Goal: Task Accomplishment & Management: Manage account settings

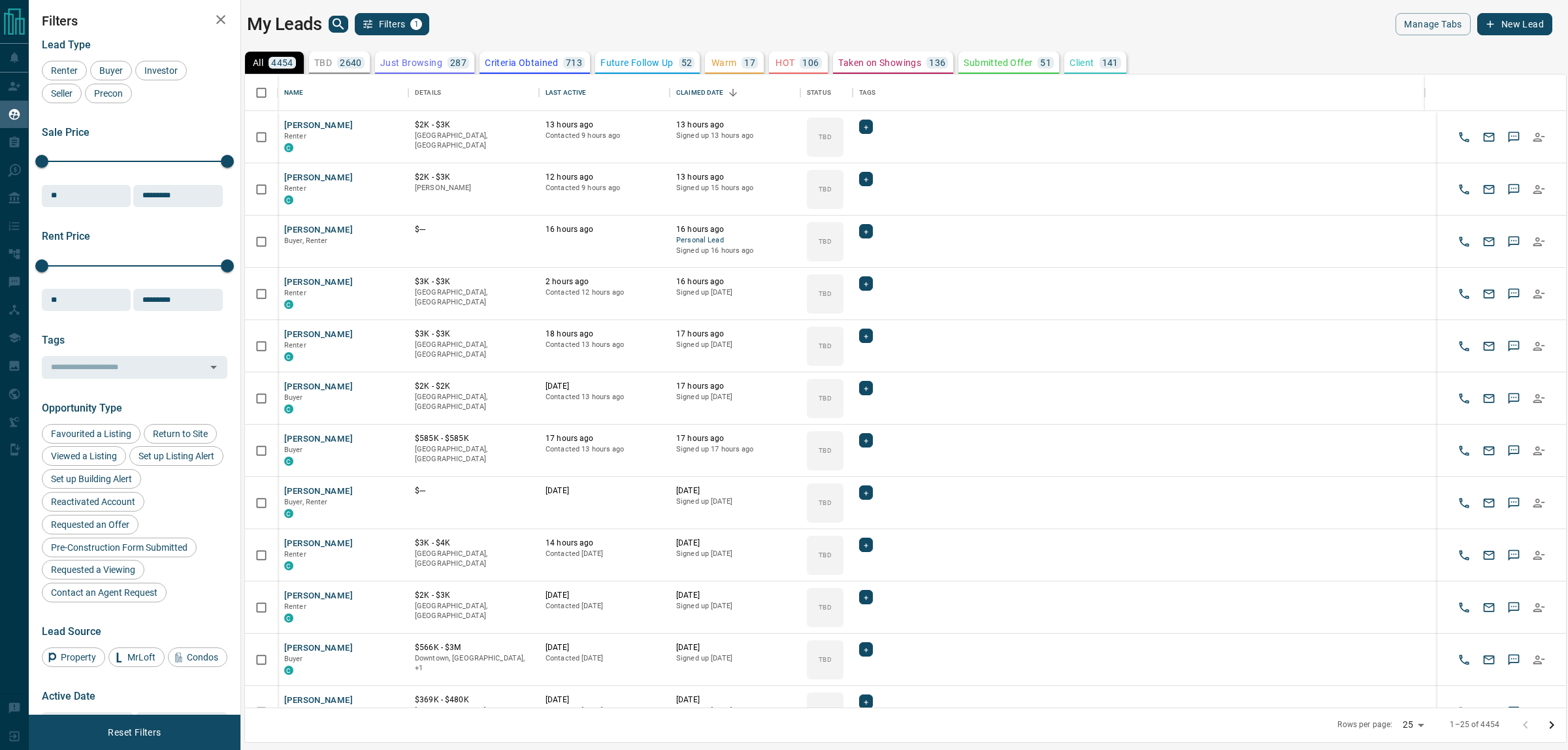
scroll to position [13, 13]
click at [334, 21] on icon "search button" at bounding box center [338, 24] width 11 height 11
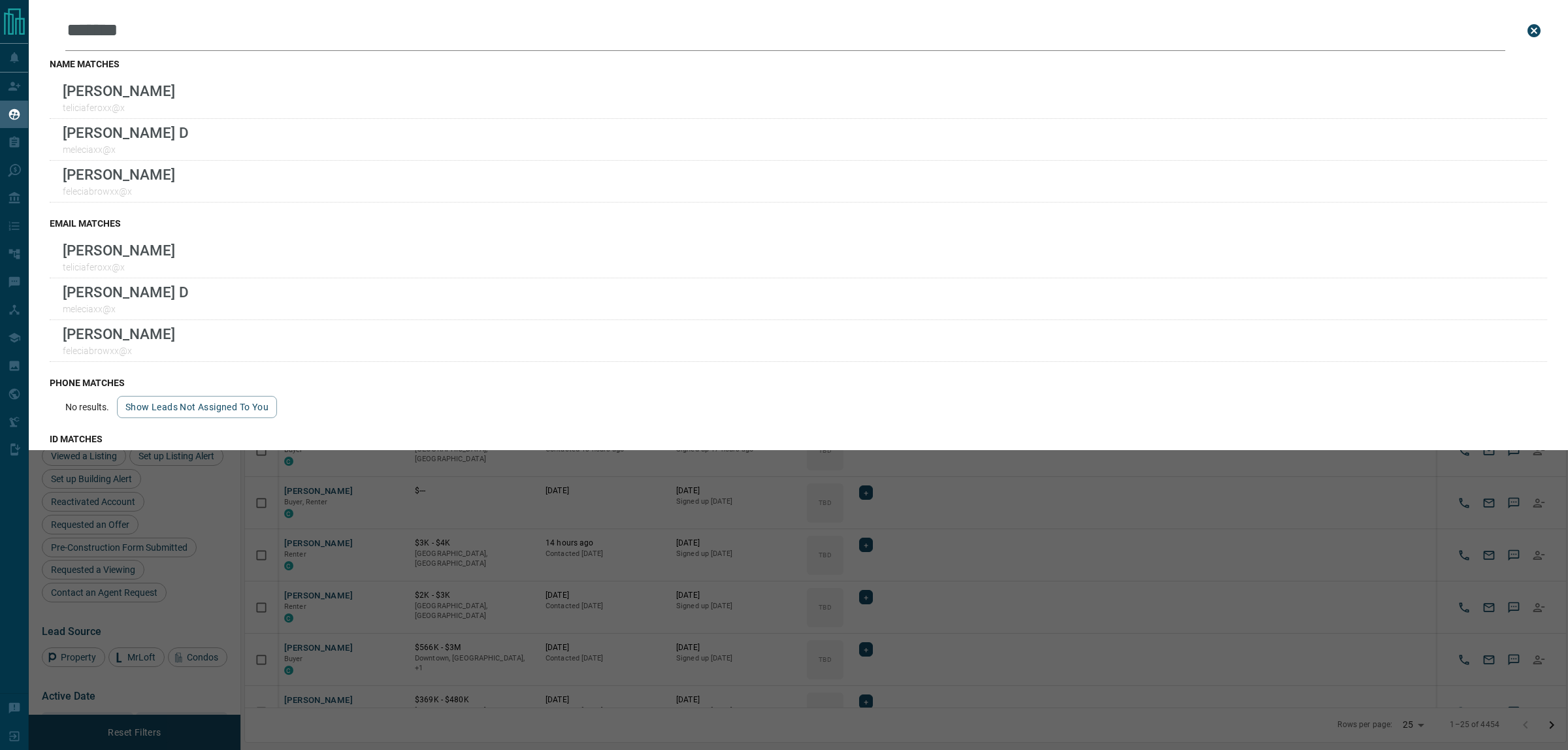
type input "*******"
click at [1528, 30] on icon "close search bar" at bounding box center [1534, 31] width 13 height 13
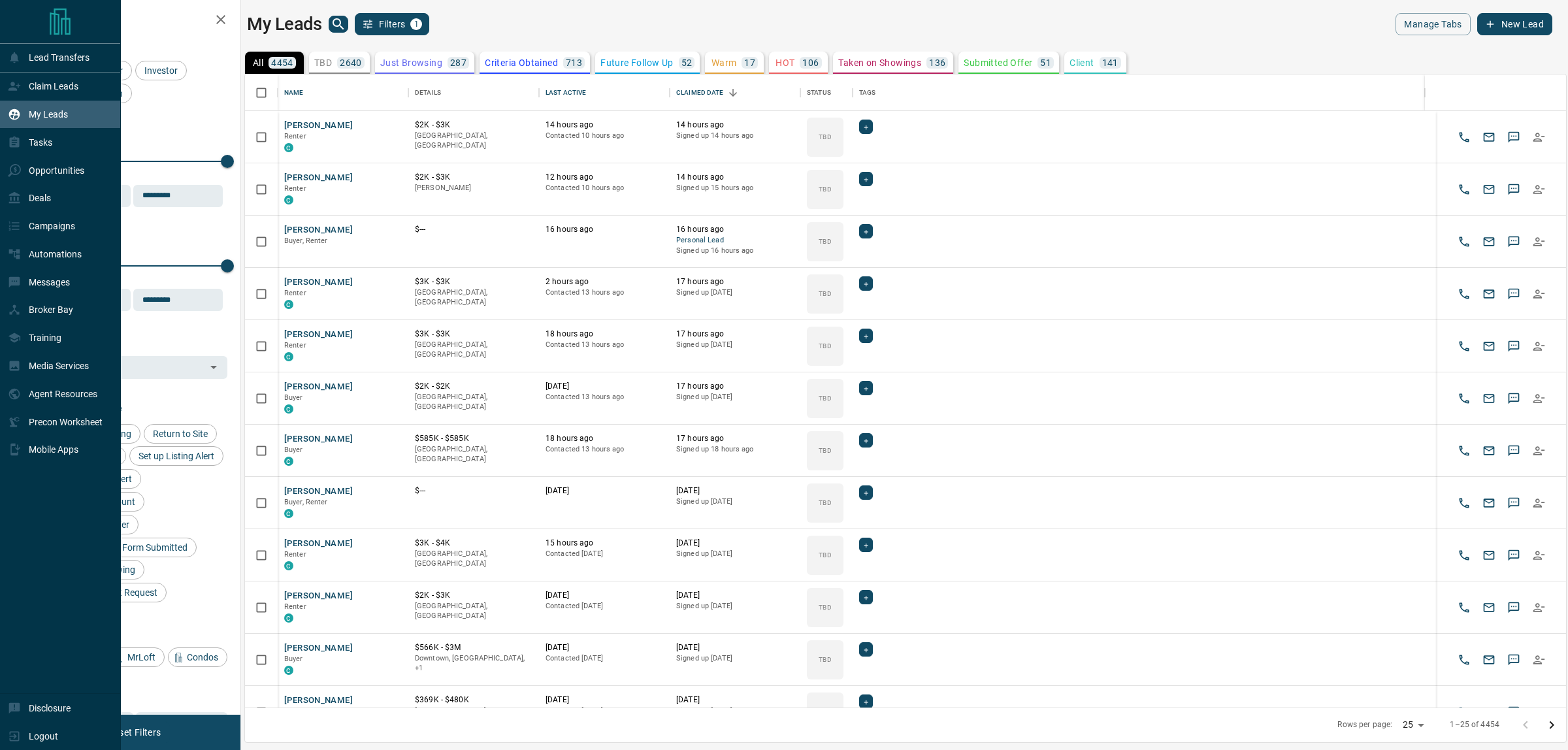
click at [19, 82] on icon at bounding box center [15, 86] width 13 height 13
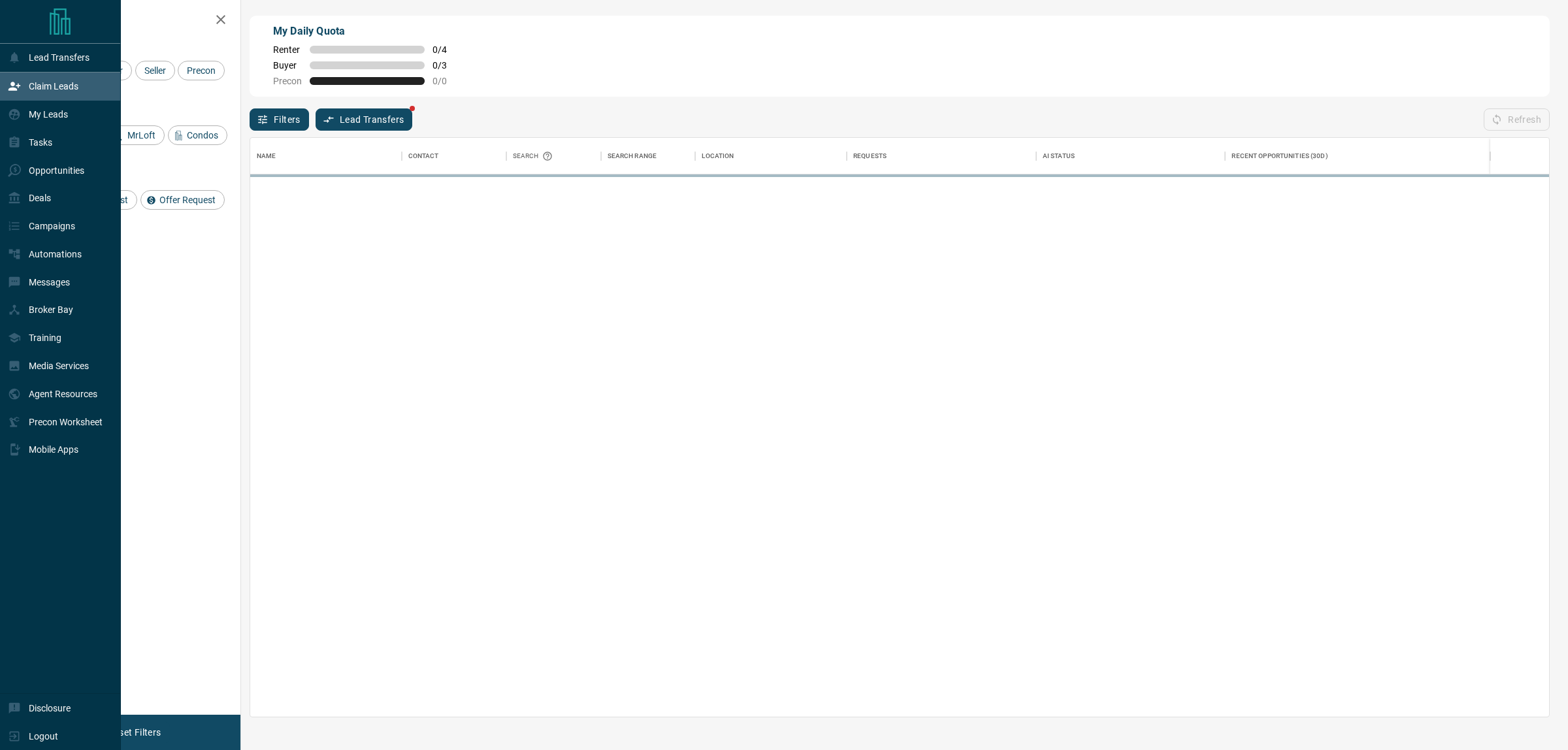
scroll to position [567, 1286]
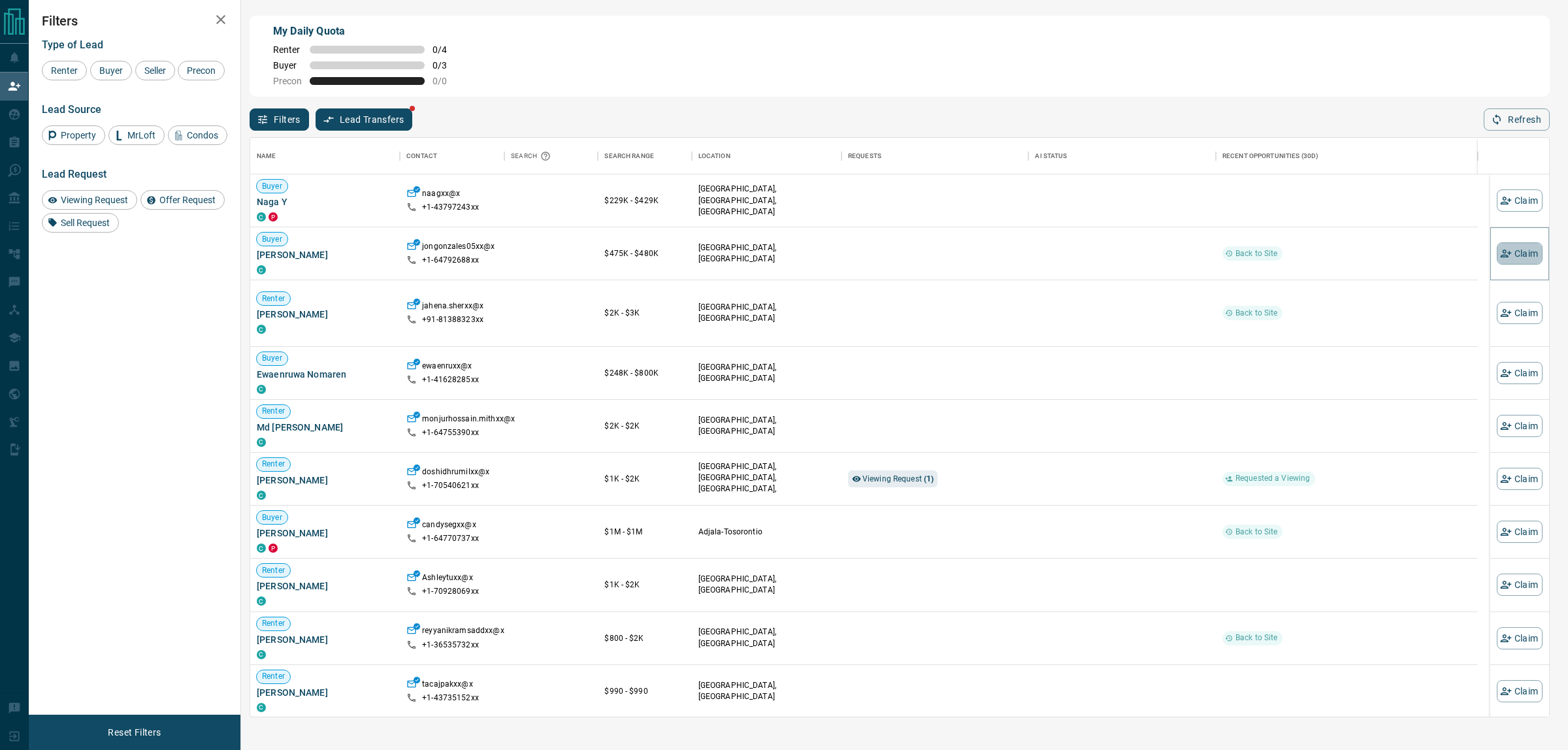
click at [1500, 253] on icon "button" at bounding box center [1506, 254] width 11 height 8
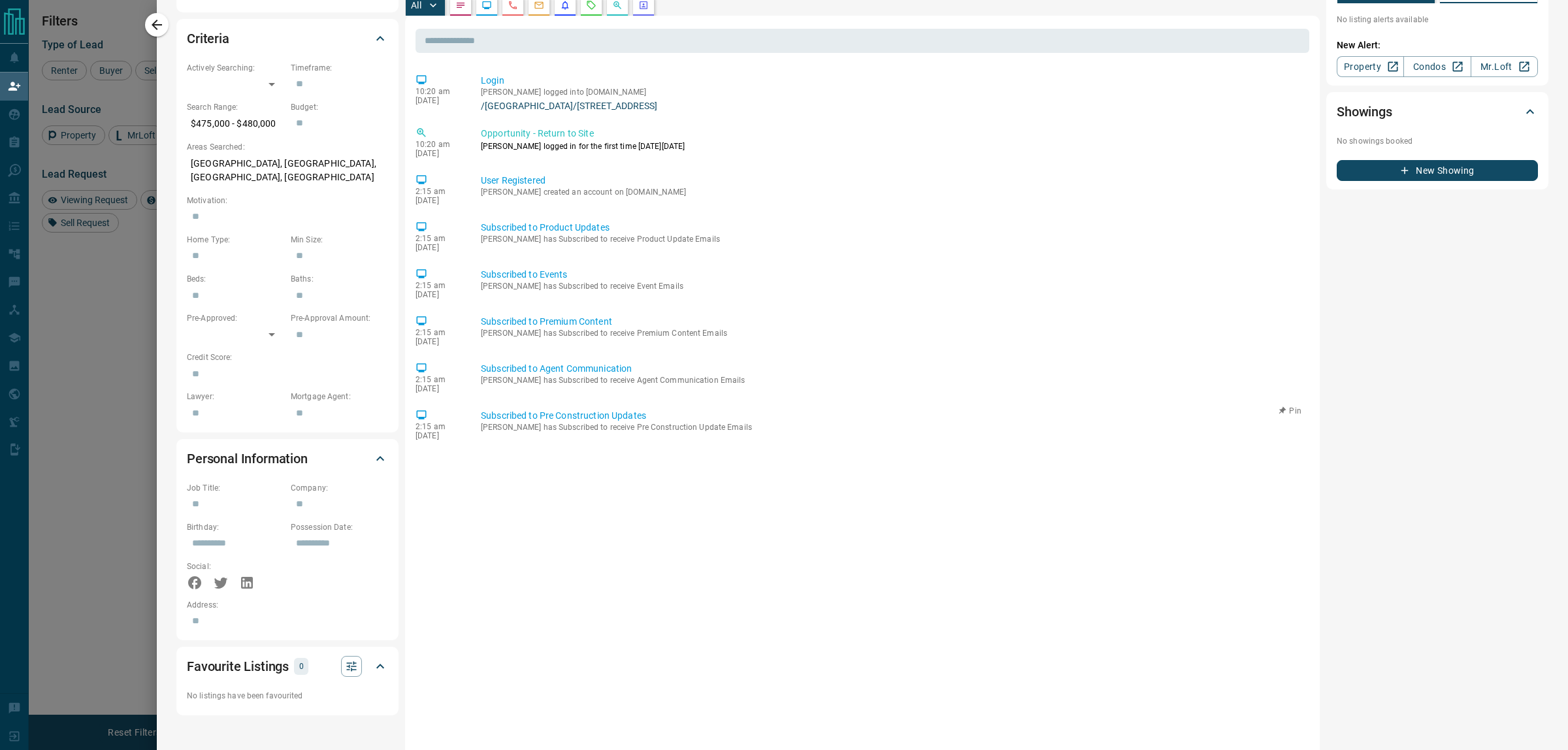
scroll to position [89, 0]
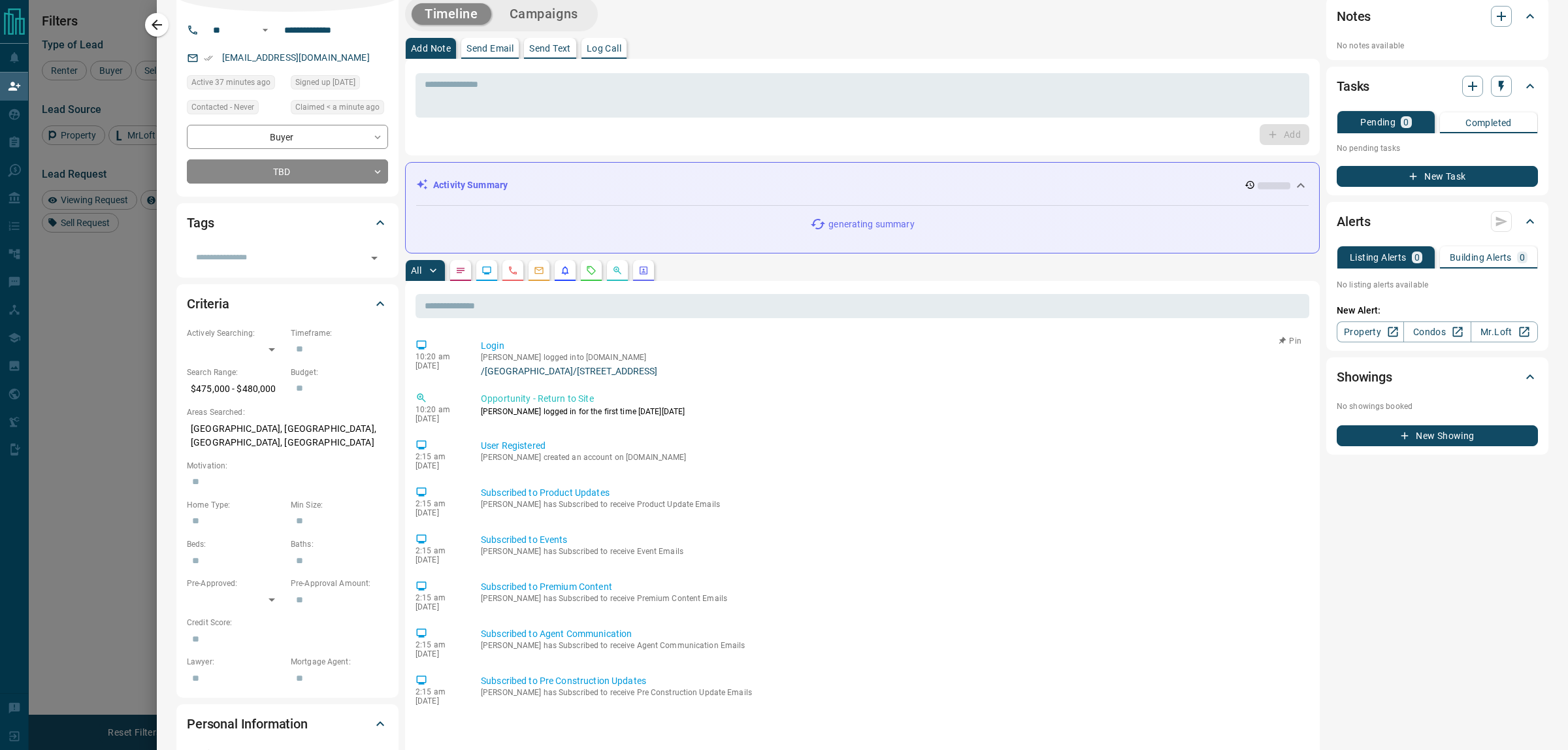
click at [629, 370] on link "/[GEOGRAPHIC_DATA]/[STREET_ADDRESS]" at bounding box center [892, 371] width 823 height 11
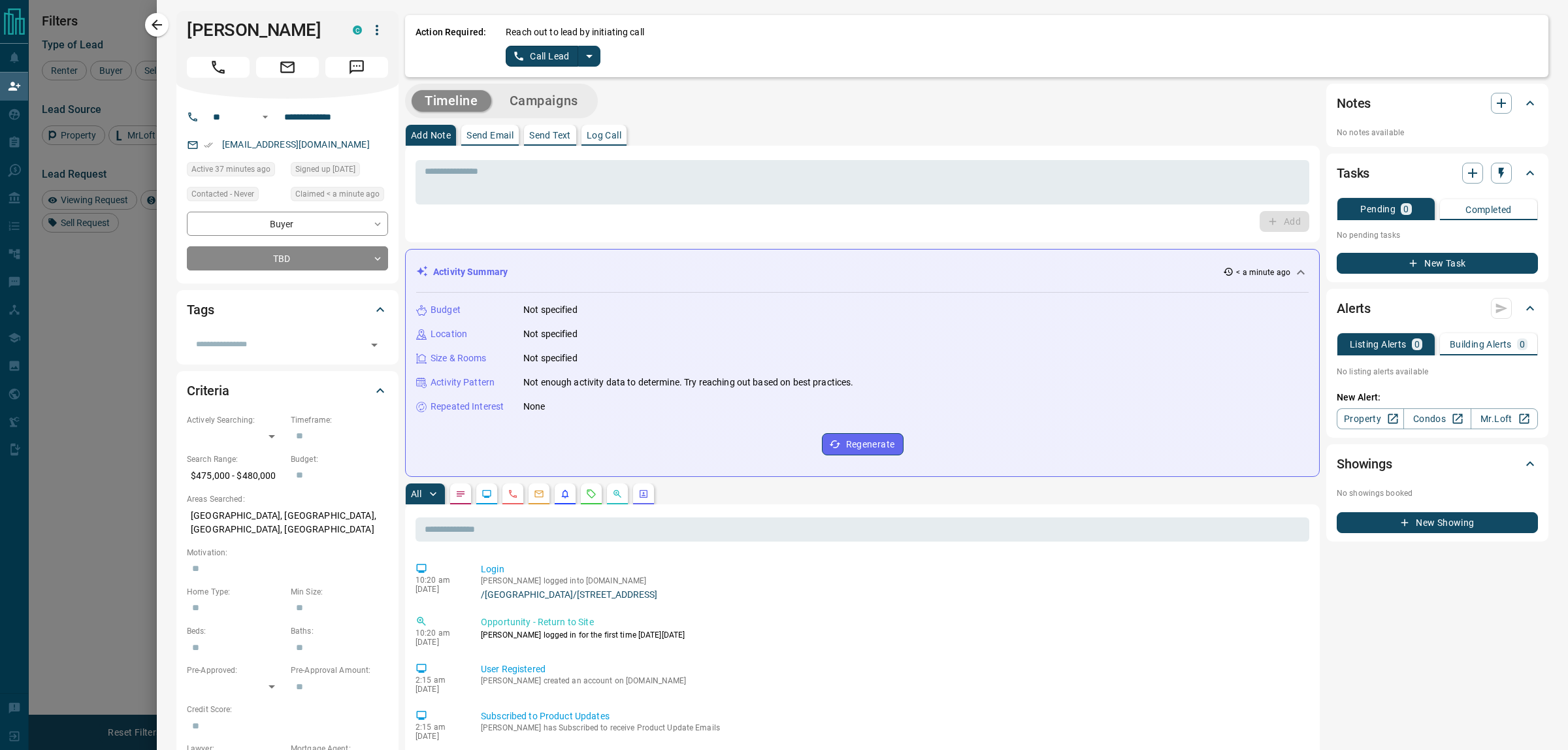
scroll to position [0, 0]
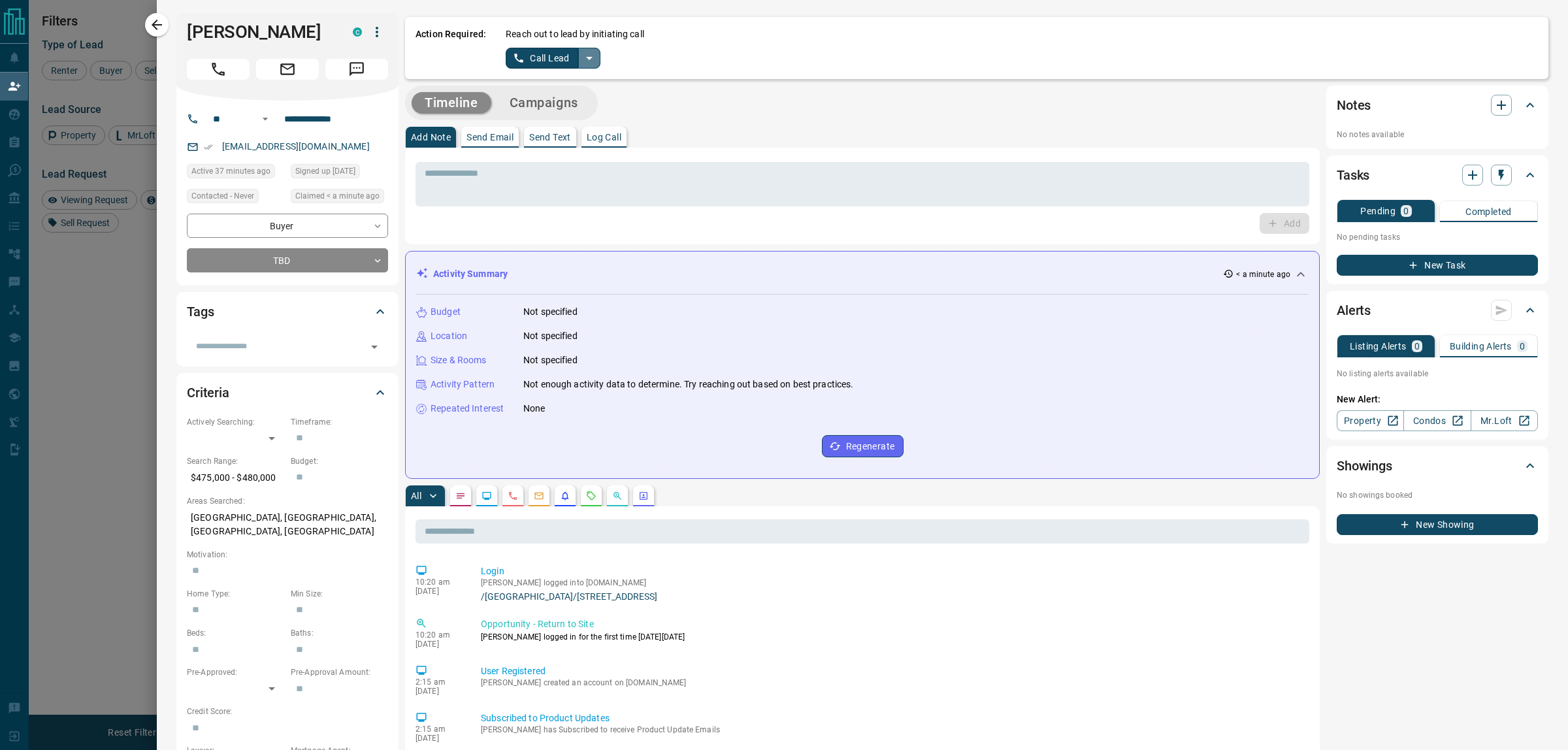
click at [589, 53] on icon "split button" at bounding box center [589, 58] width 16 height 16
click at [547, 103] on li "Log Manual Call" at bounding box center [553, 104] width 80 height 20
click at [527, 60] on button "Log Manual Call" at bounding box center [549, 58] width 86 height 21
click at [551, 54] on button "No" at bounding box center [543, 58] width 23 height 21
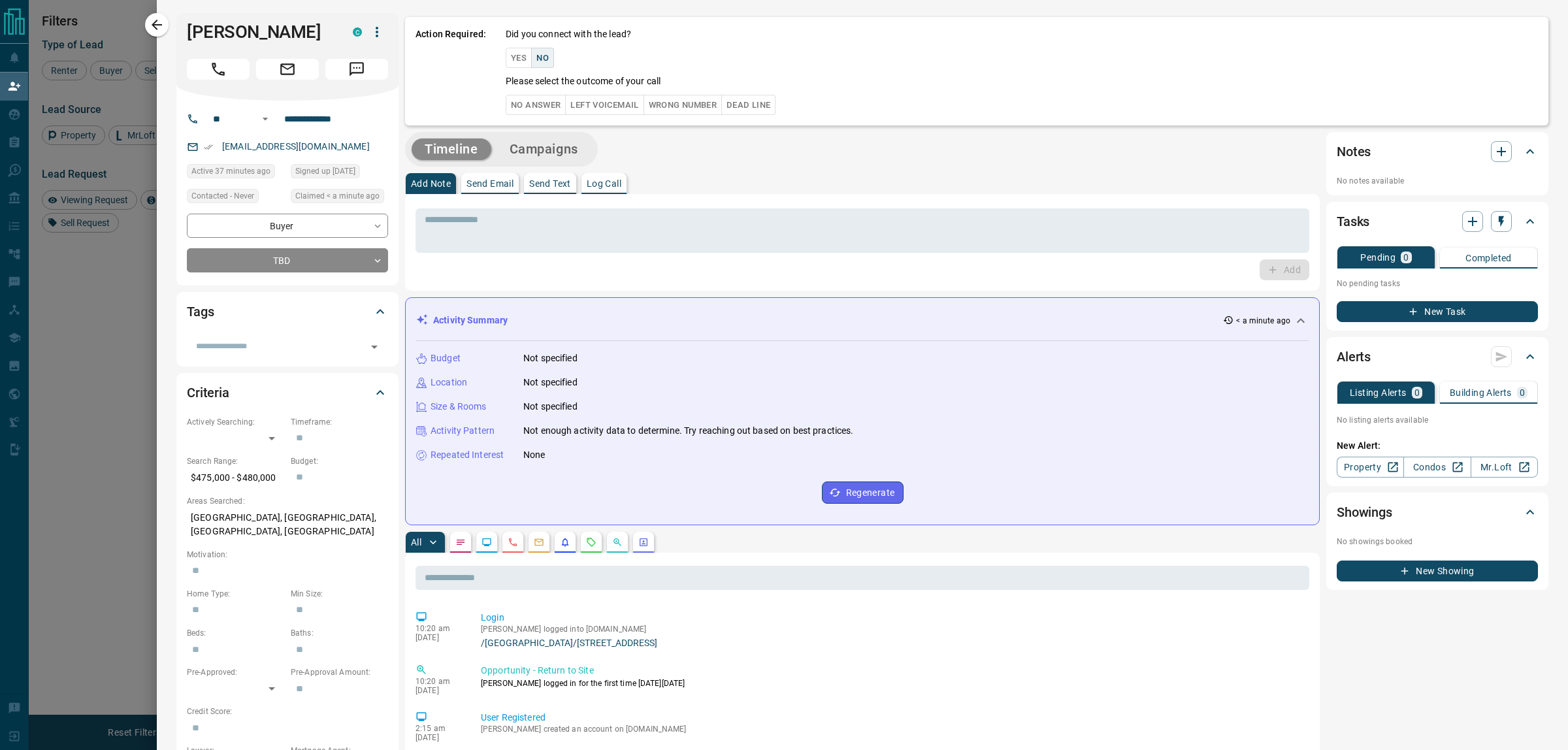
click at [543, 108] on button "No Answer" at bounding box center [535, 105] width 60 height 21
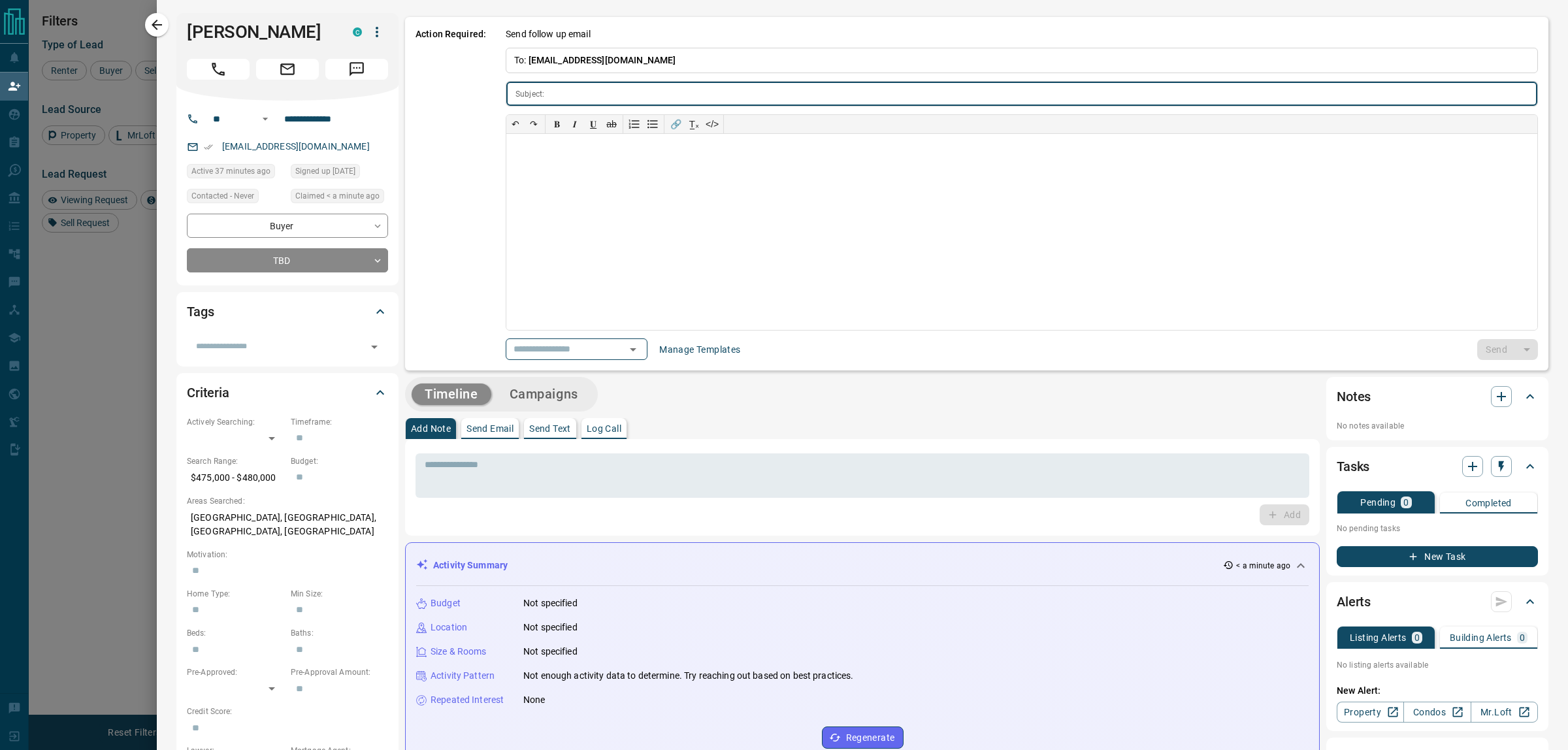
type input "**********"
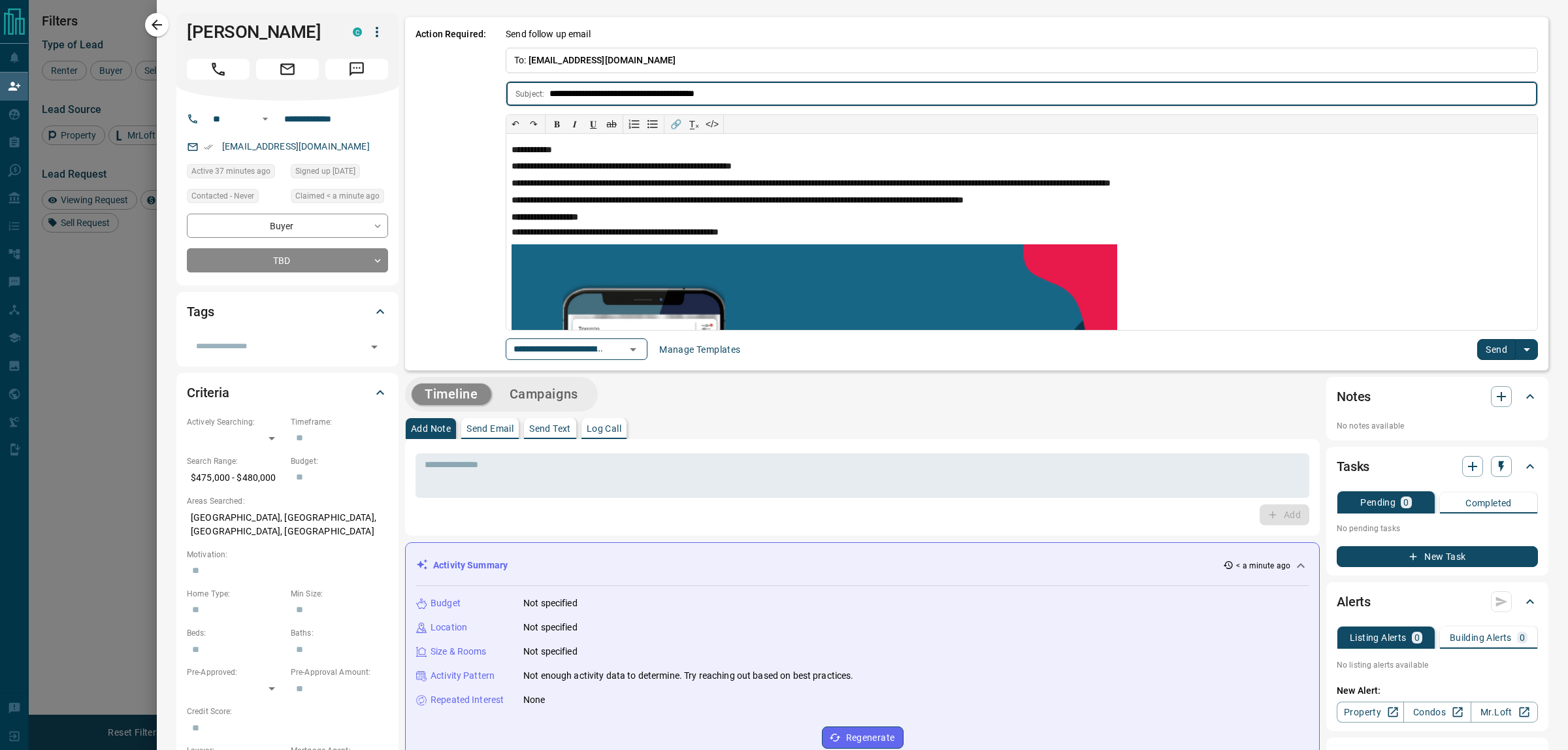
click at [634, 350] on div at bounding box center [624, 350] width 34 height 19
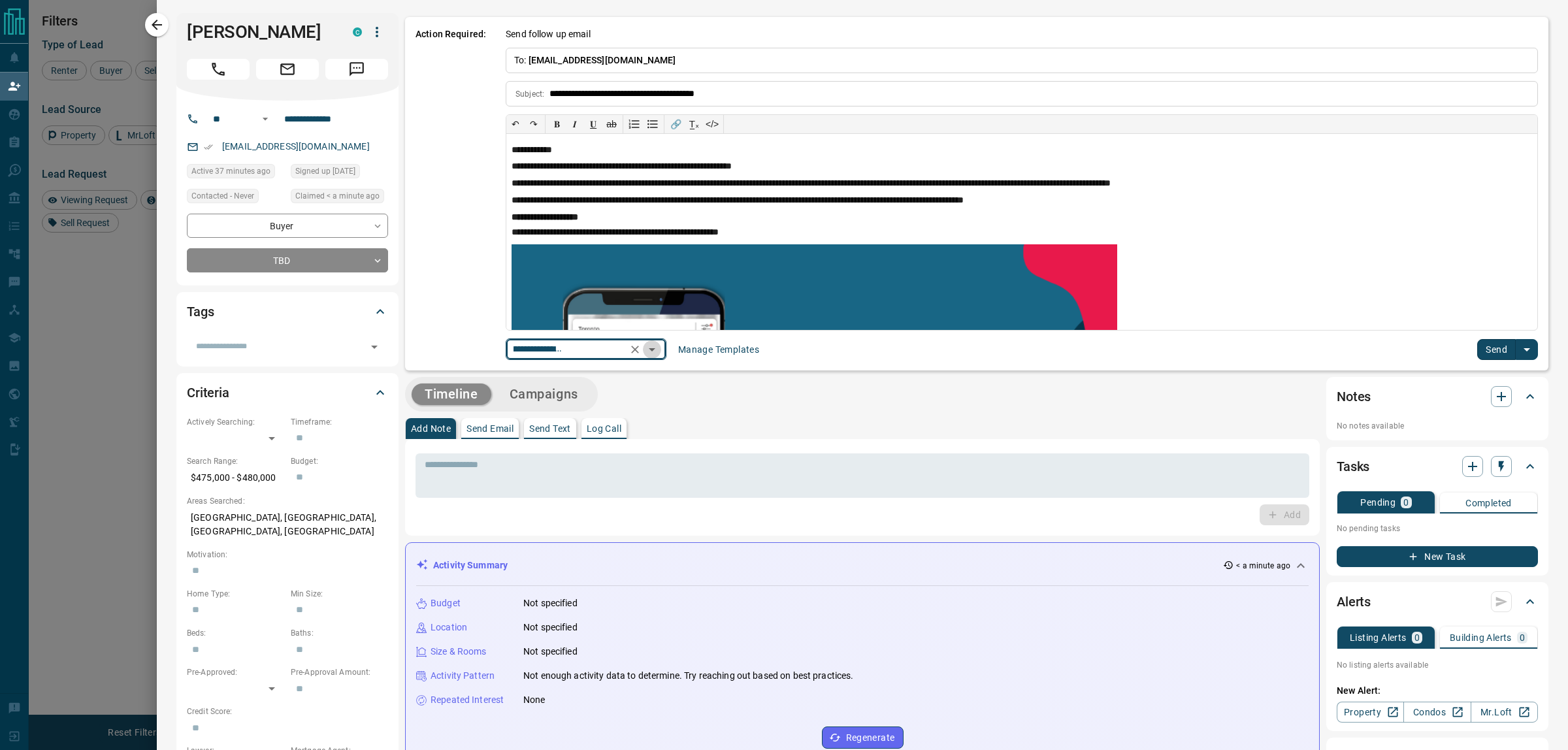
click at [652, 352] on icon "Open" at bounding box center [652, 350] width 16 height 16
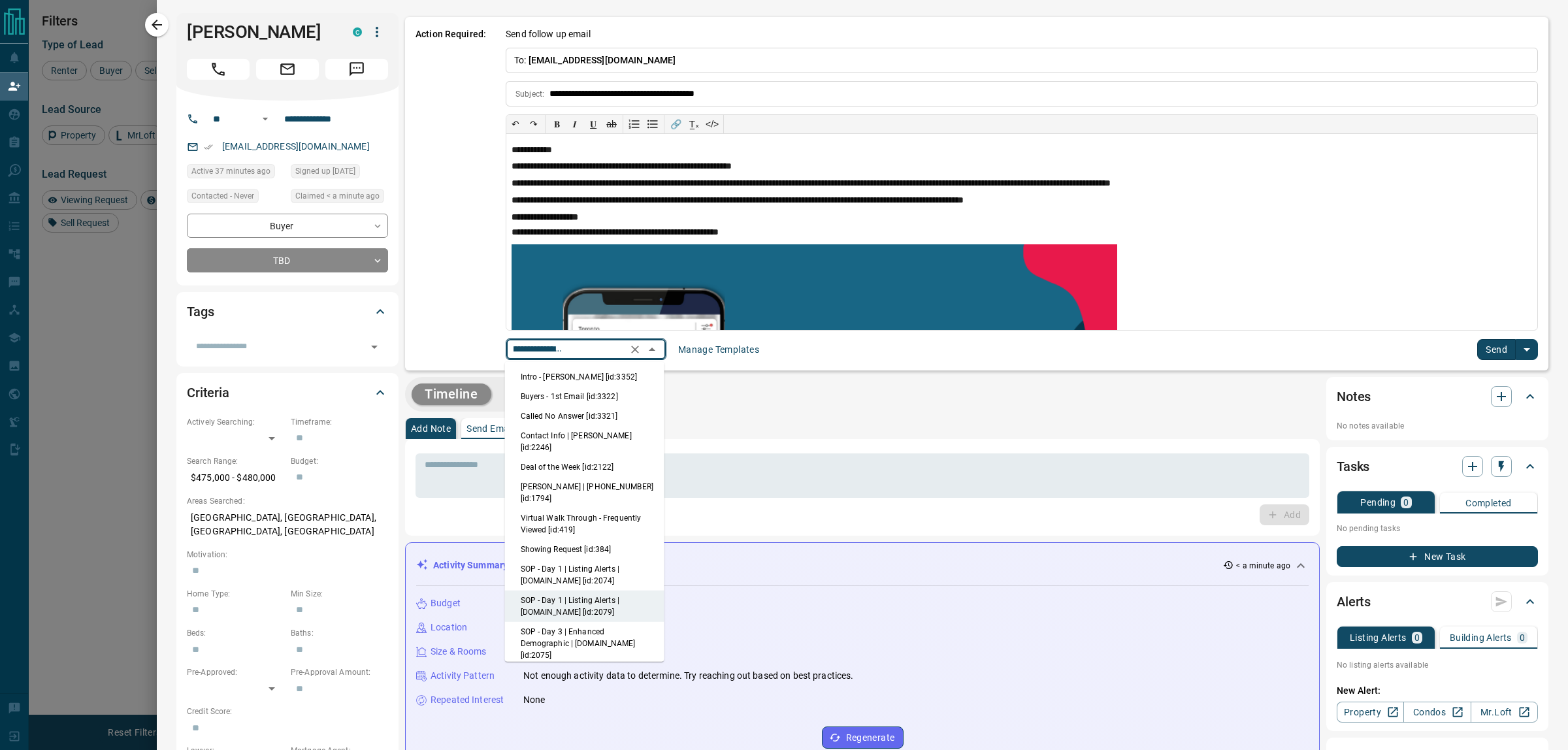
click at [593, 371] on li "Intro - [PERSON_NAME] [id:3352]" at bounding box center [585, 377] width 159 height 20
type input "**********"
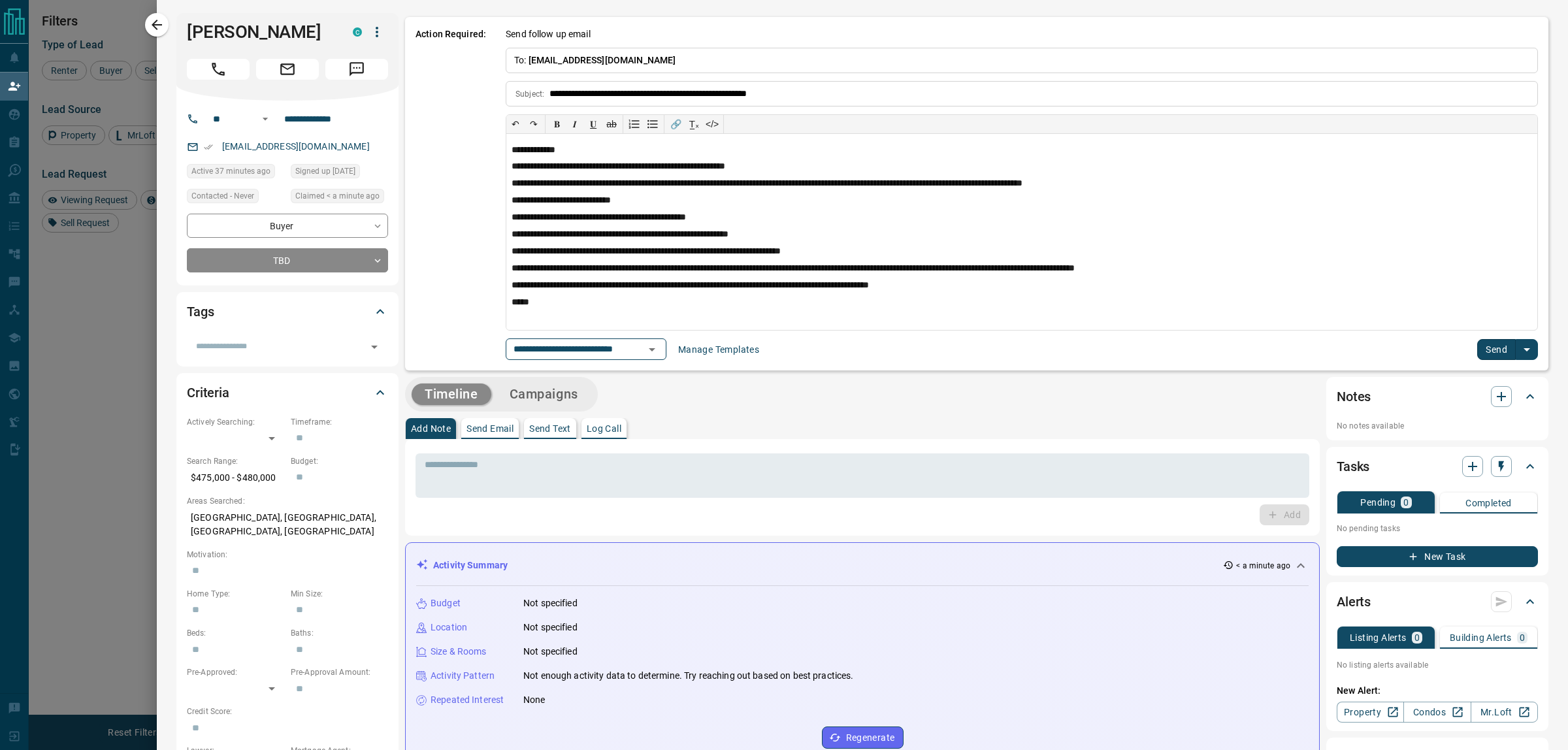
scroll to position [0, 0]
click at [785, 169] on p "**********" at bounding box center [1016, 167] width 1009 height 12
click at [1477, 340] on button "Send" at bounding box center [1496, 350] width 38 height 21
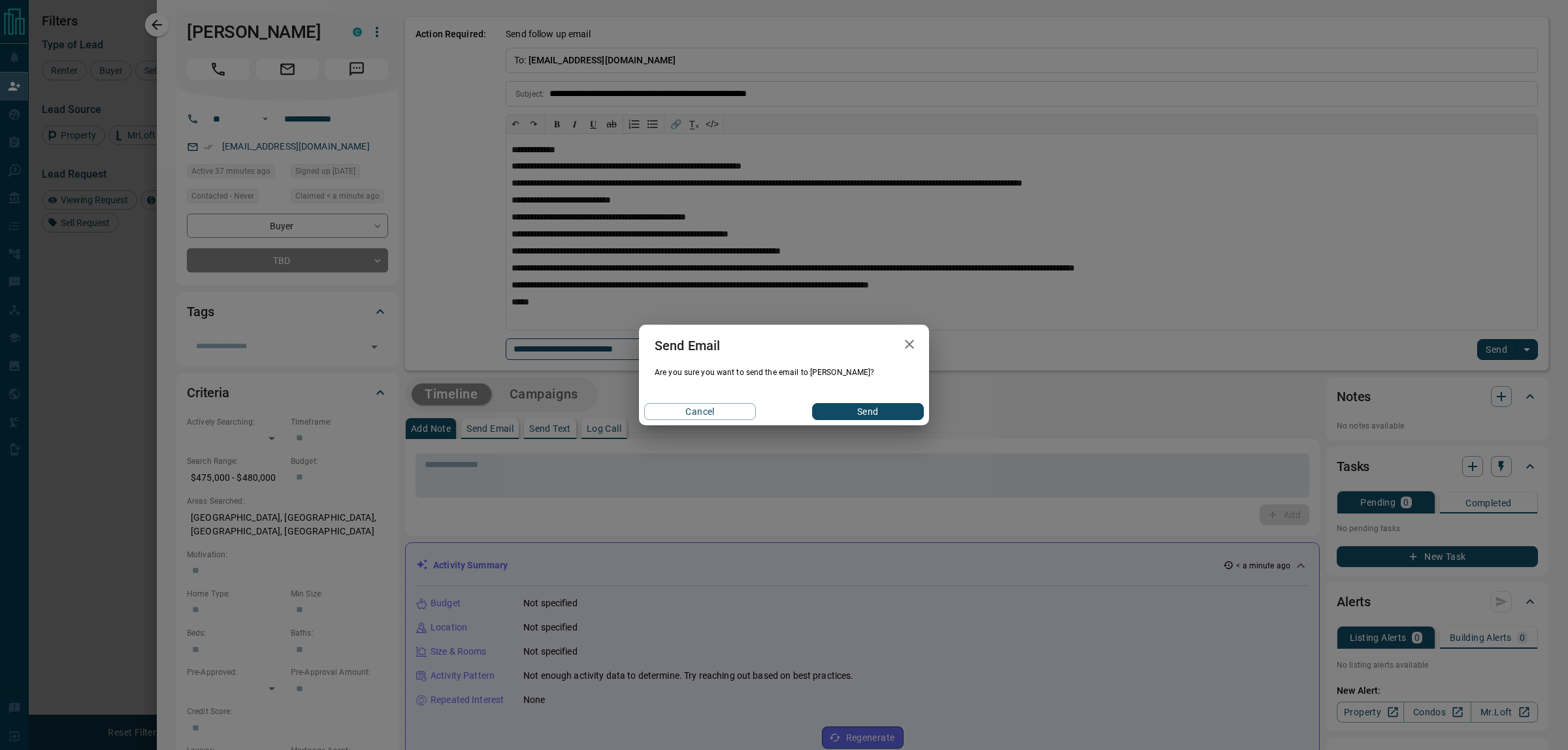
click at [835, 410] on button "Send" at bounding box center [868, 412] width 111 height 17
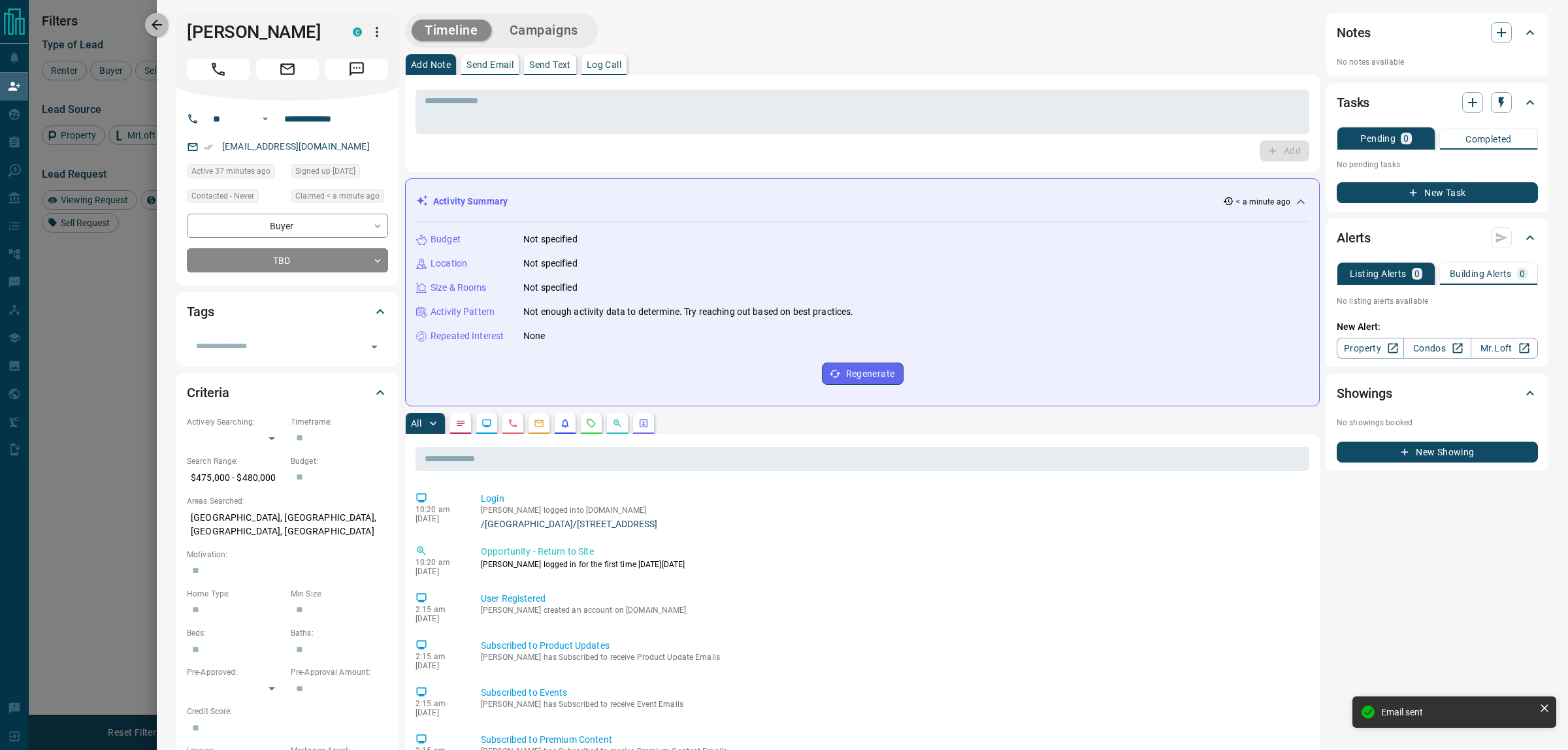
click at [159, 31] on icon "button" at bounding box center [157, 25] width 16 height 16
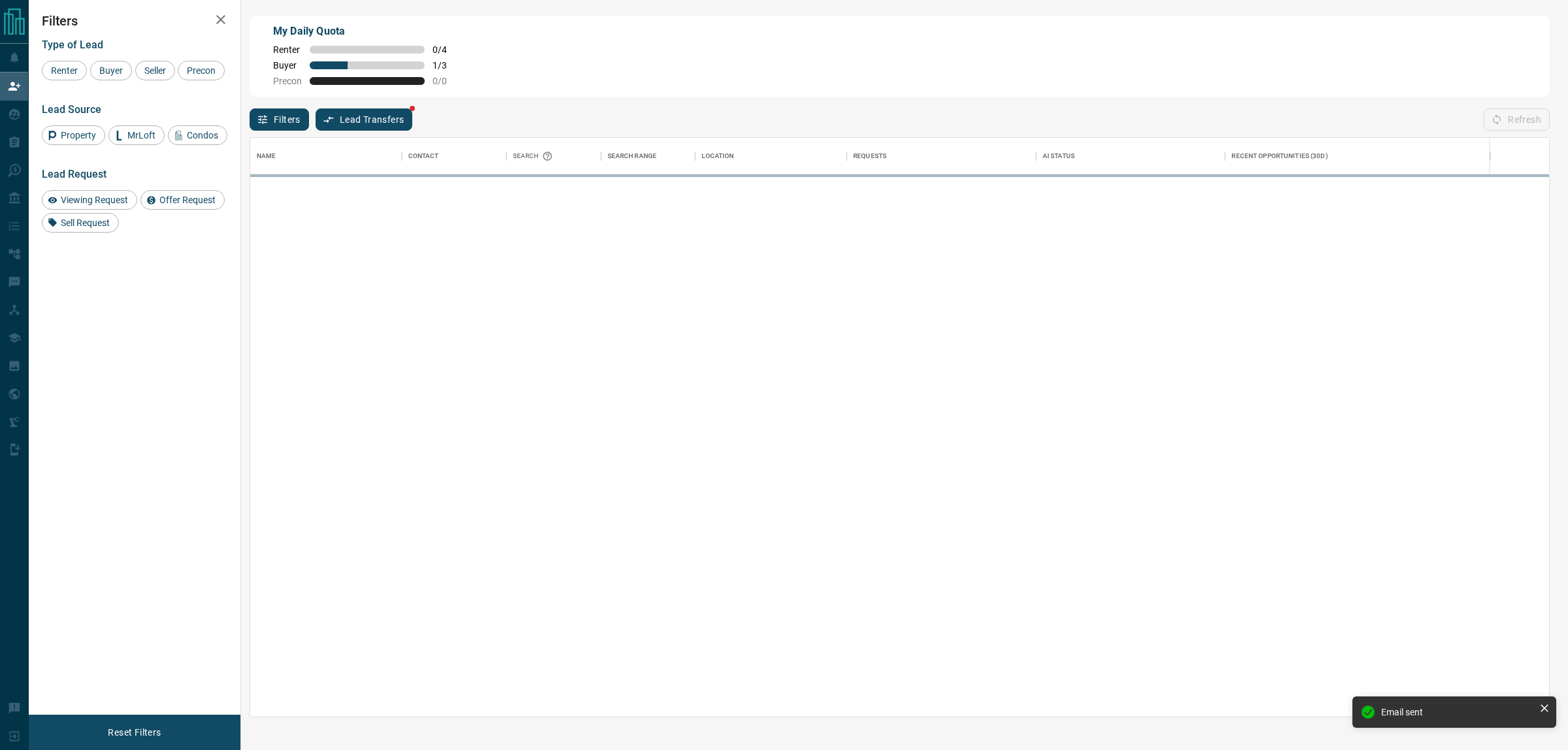
scroll to position [567, 1286]
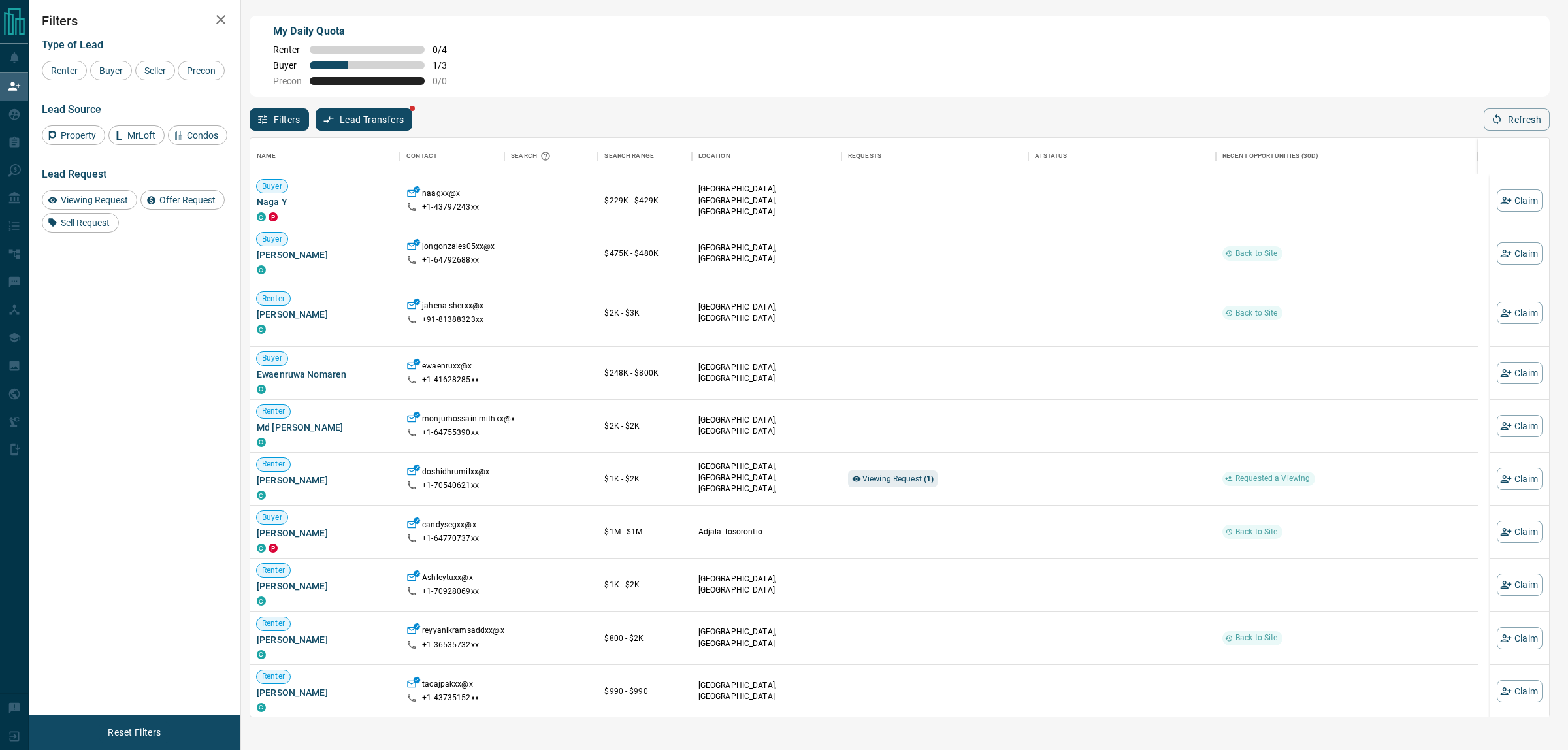
click at [1482, 122] on div "Filters Lead Transfers Refresh" at bounding box center [899, 113] width 1300 height 34
click at [1500, 121] on icon "button" at bounding box center [1497, 119] width 8 height 11
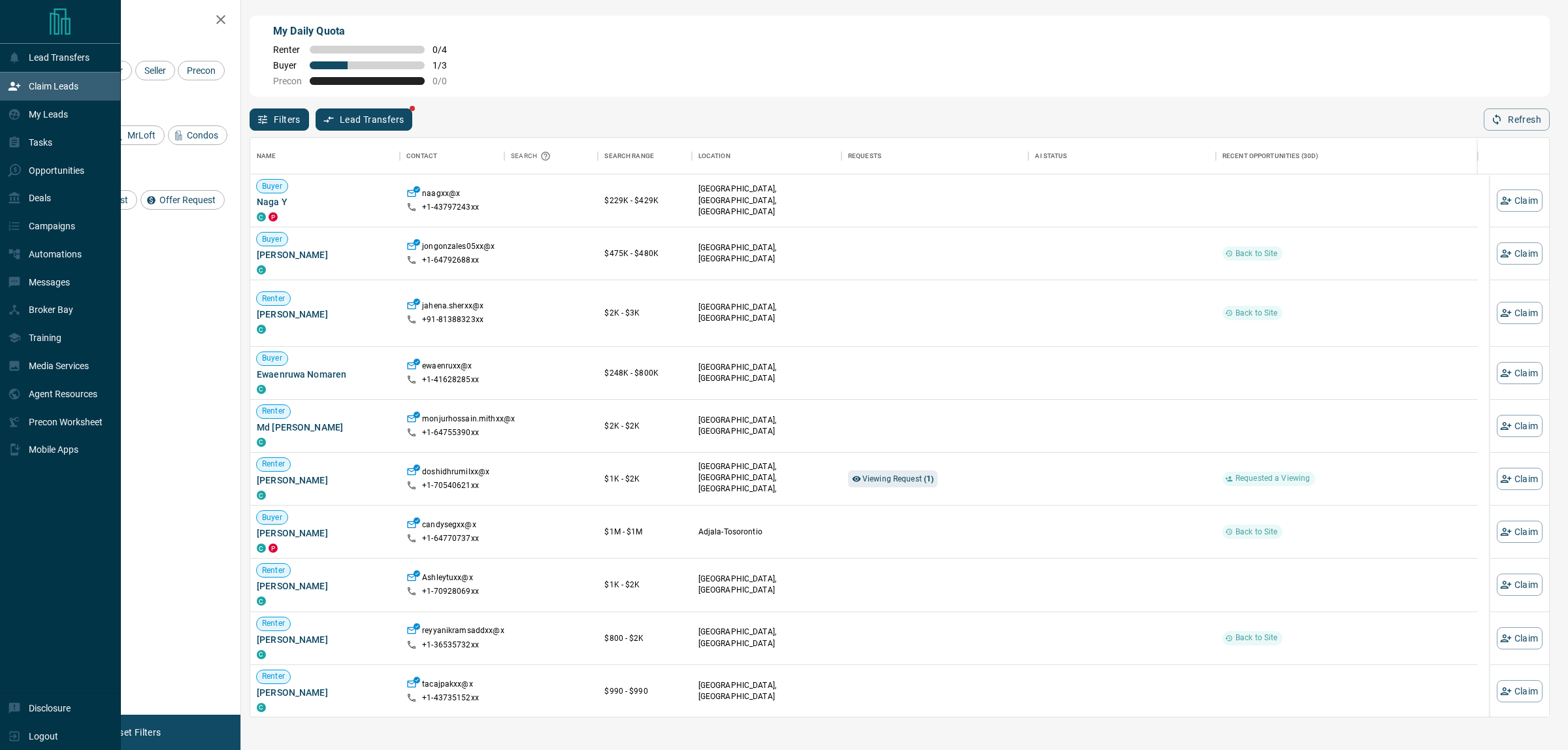
click at [21, 115] on div "My Leads" at bounding box center [38, 115] width 60 height 21
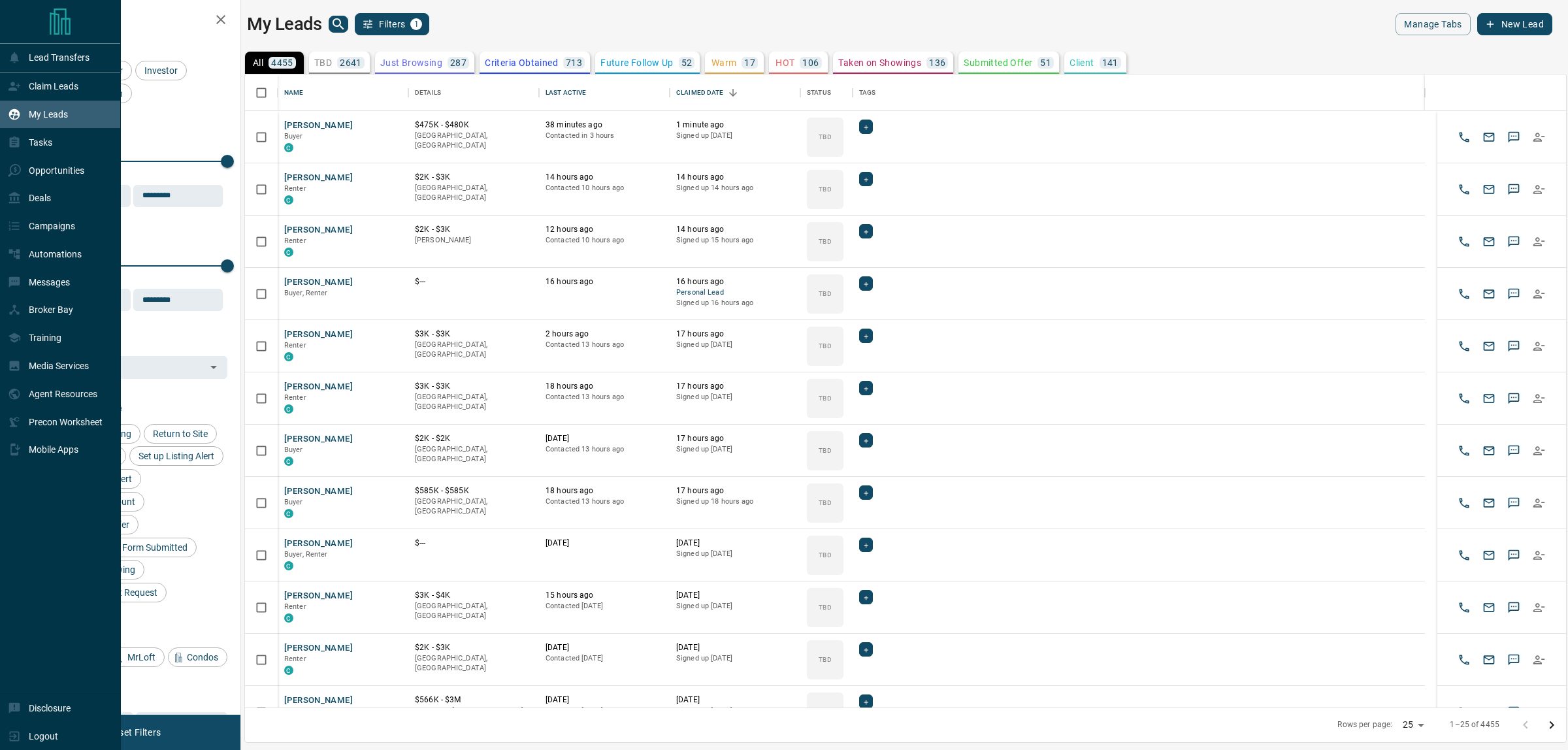
scroll to position [621, 1308]
click at [34, 86] on p "Claim Leads" at bounding box center [53, 86] width 50 height 11
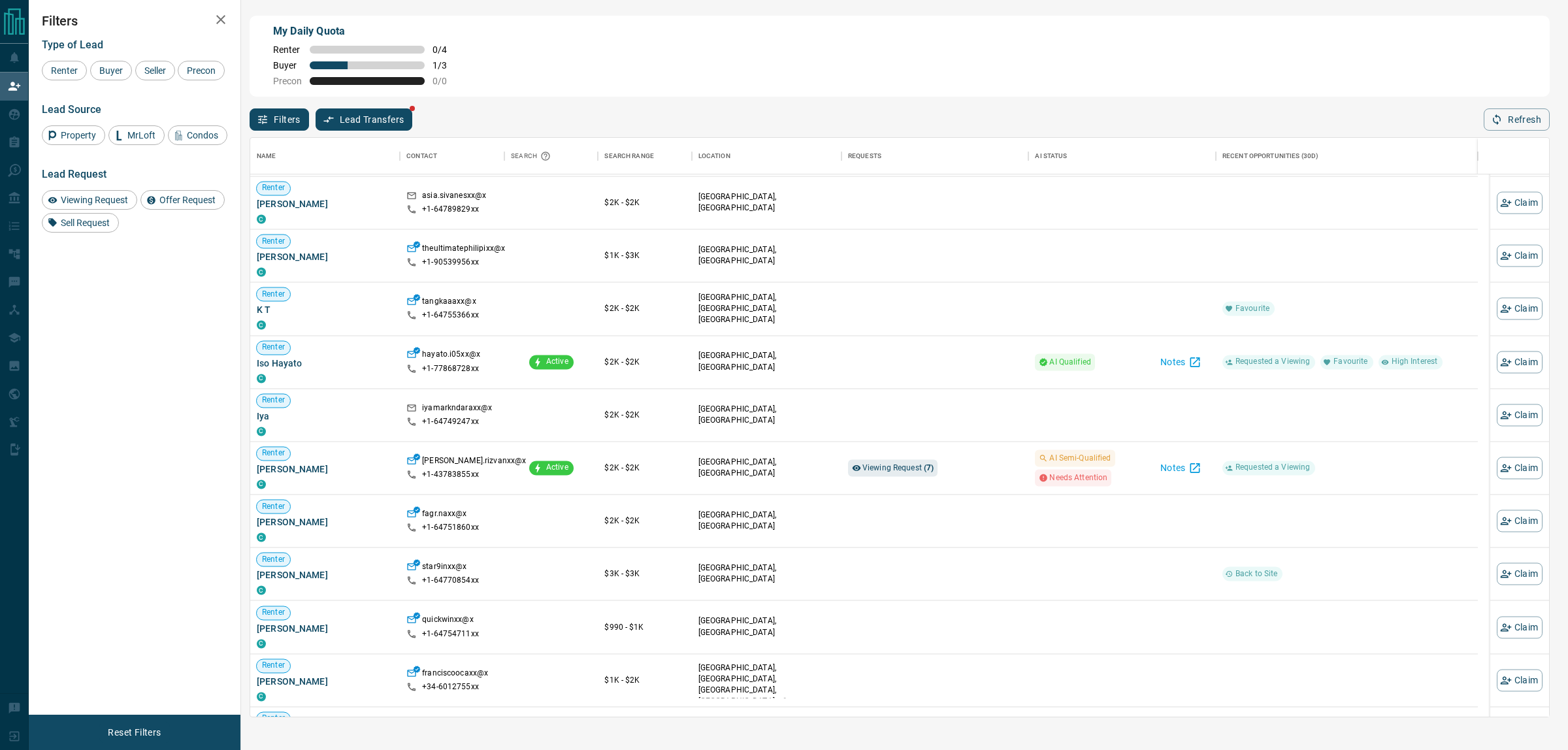
scroll to position [980, 0]
click at [898, 471] on span "Viewing Request ( 7 )" at bounding box center [898, 467] width 72 height 9
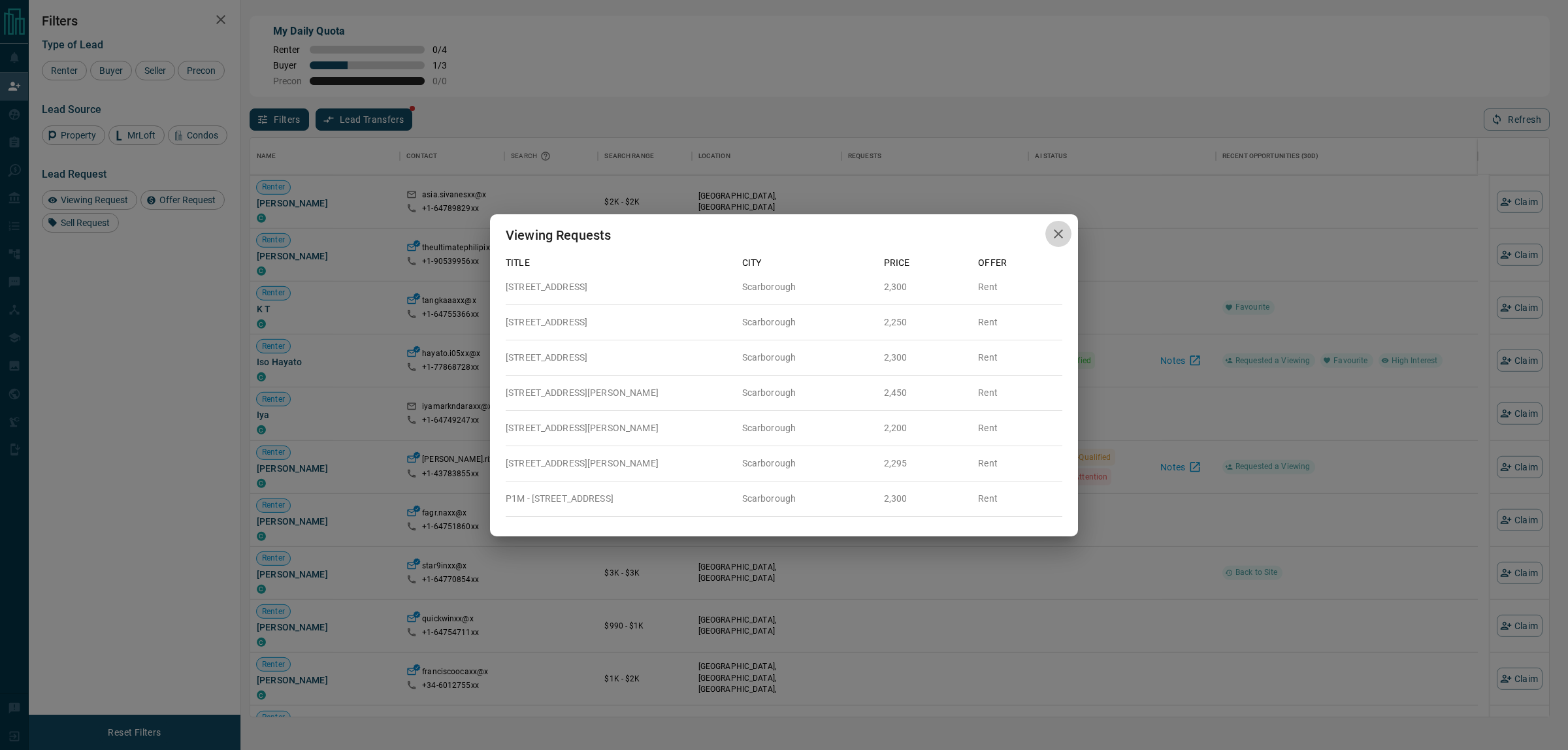
click at [1062, 229] on icon "button" at bounding box center [1058, 234] width 16 height 16
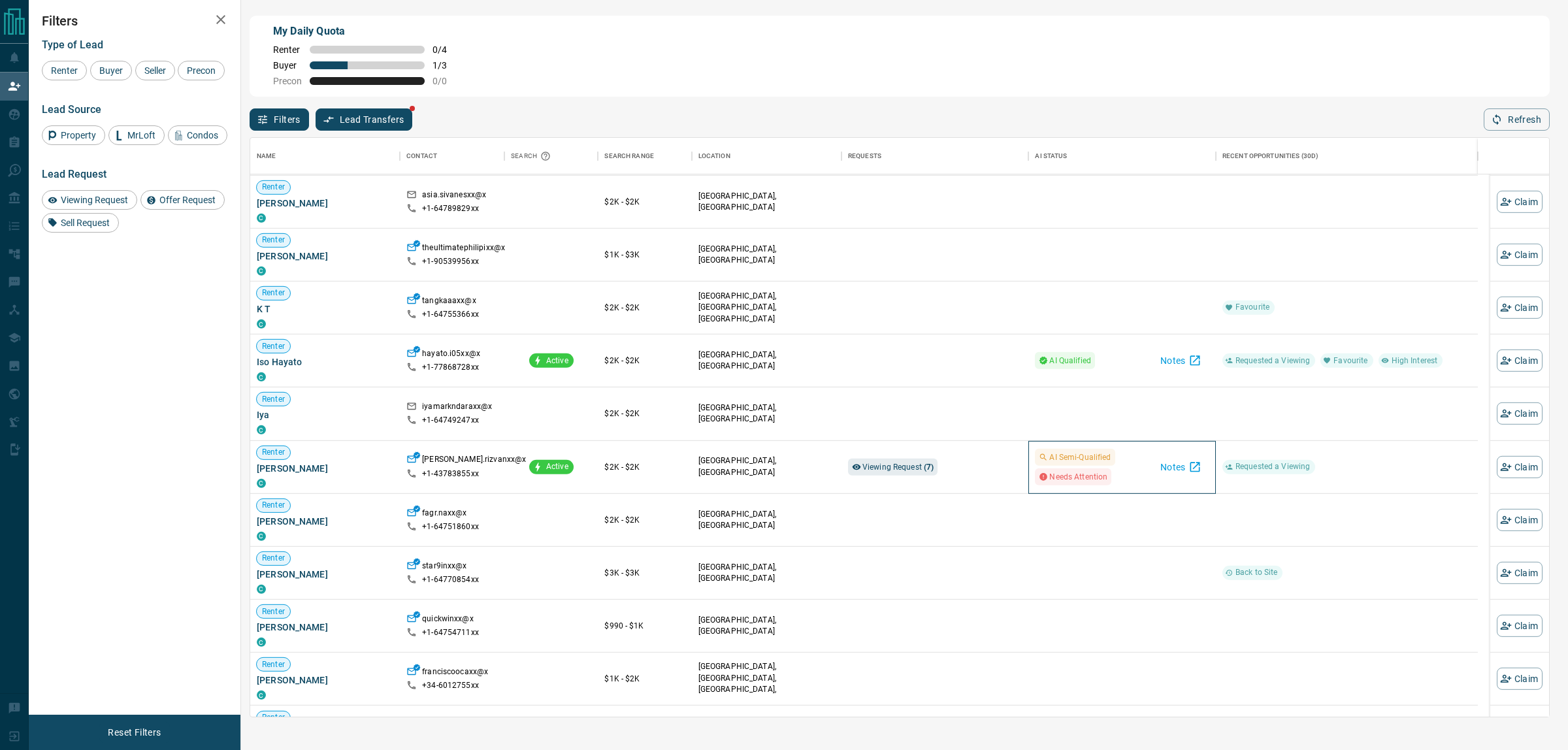
click at [1214, 471] on div "AI Semi-Qualified Needs Attention Notes" at bounding box center [1122, 467] width 188 height 53
click at [1191, 471] on icon "button" at bounding box center [1195, 467] width 13 height 13
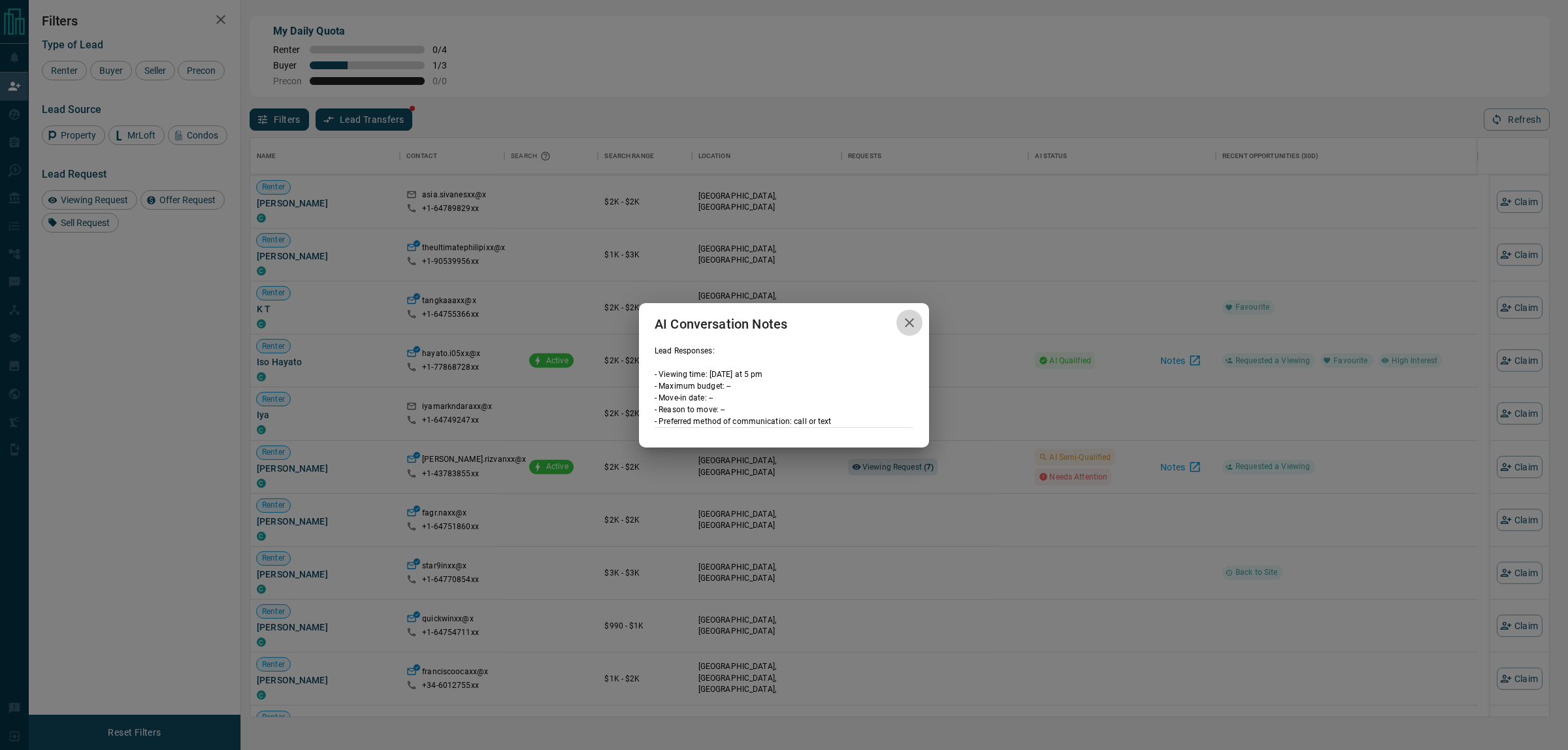
click at [912, 322] on icon "button" at bounding box center [910, 323] width 16 height 16
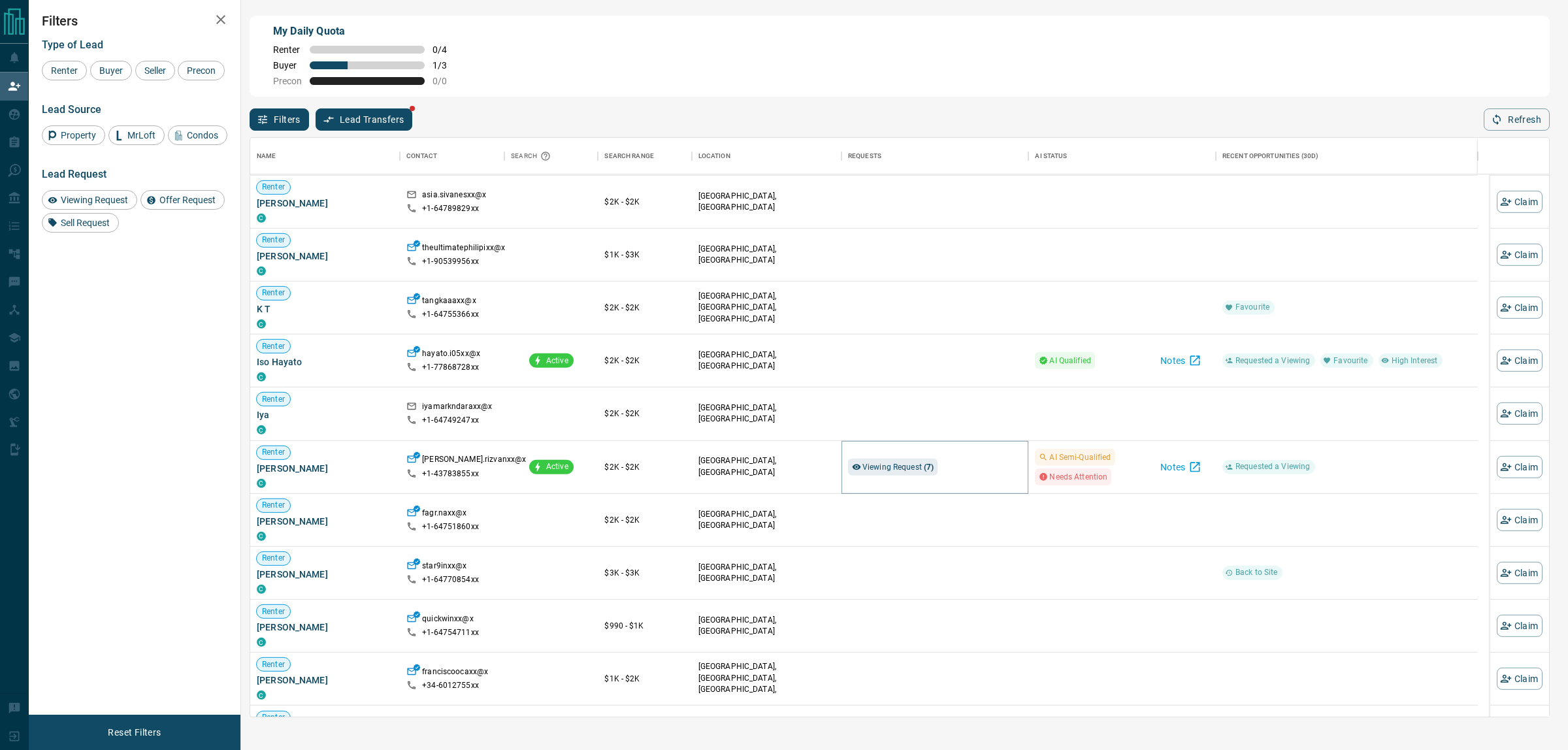
click at [925, 464] on span "Viewing Request ( 7 )" at bounding box center [898, 467] width 72 height 13
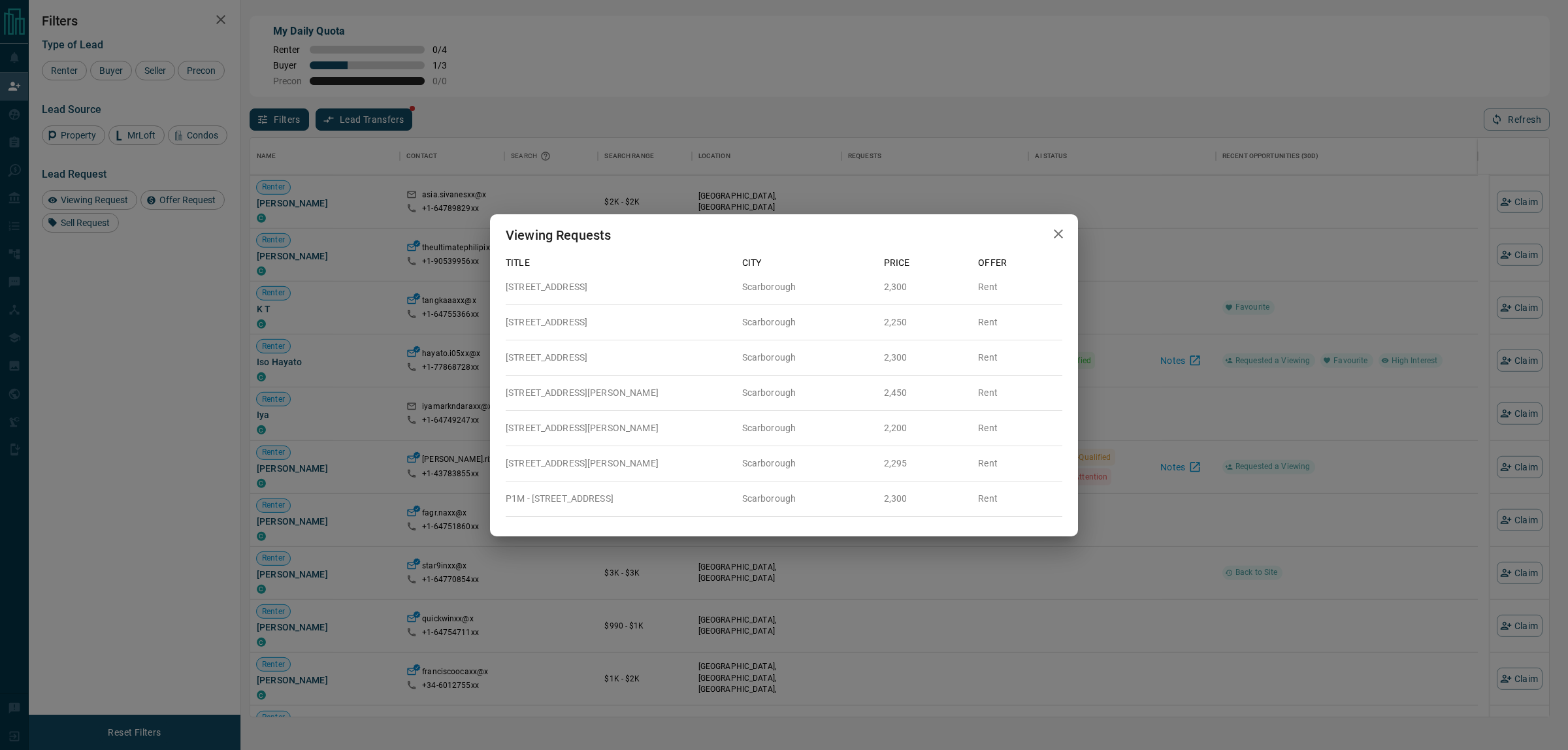
click at [1043, 230] on div "Viewing Requests" at bounding box center [784, 235] width 588 height 42
drag, startPoint x: 1055, startPoint y: 236, endPoint x: 1067, endPoint y: 238, distance: 12.2
click at [1056, 236] on icon "button" at bounding box center [1058, 234] width 9 height 9
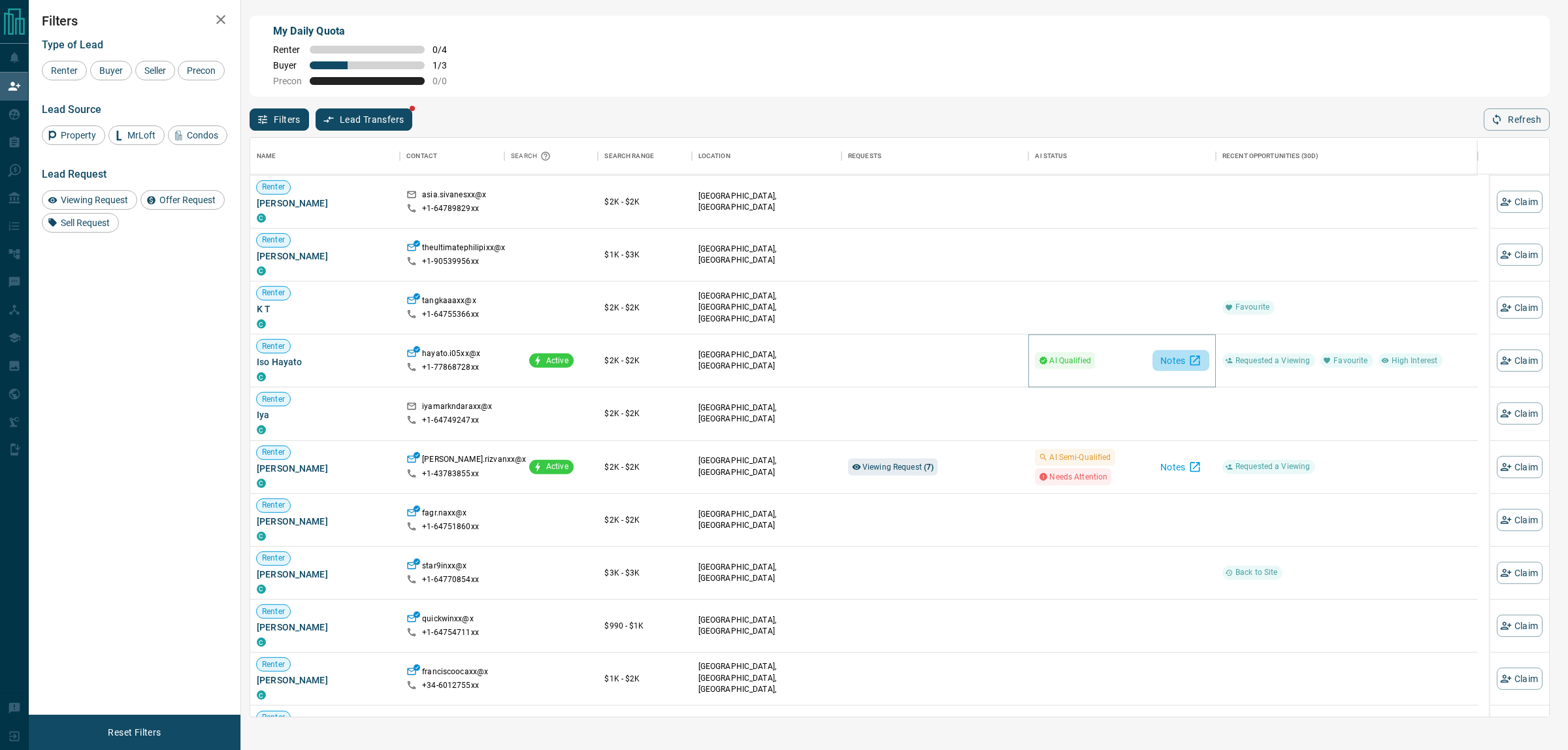
click at [1186, 363] on button "Notes" at bounding box center [1181, 361] width 57 height 21
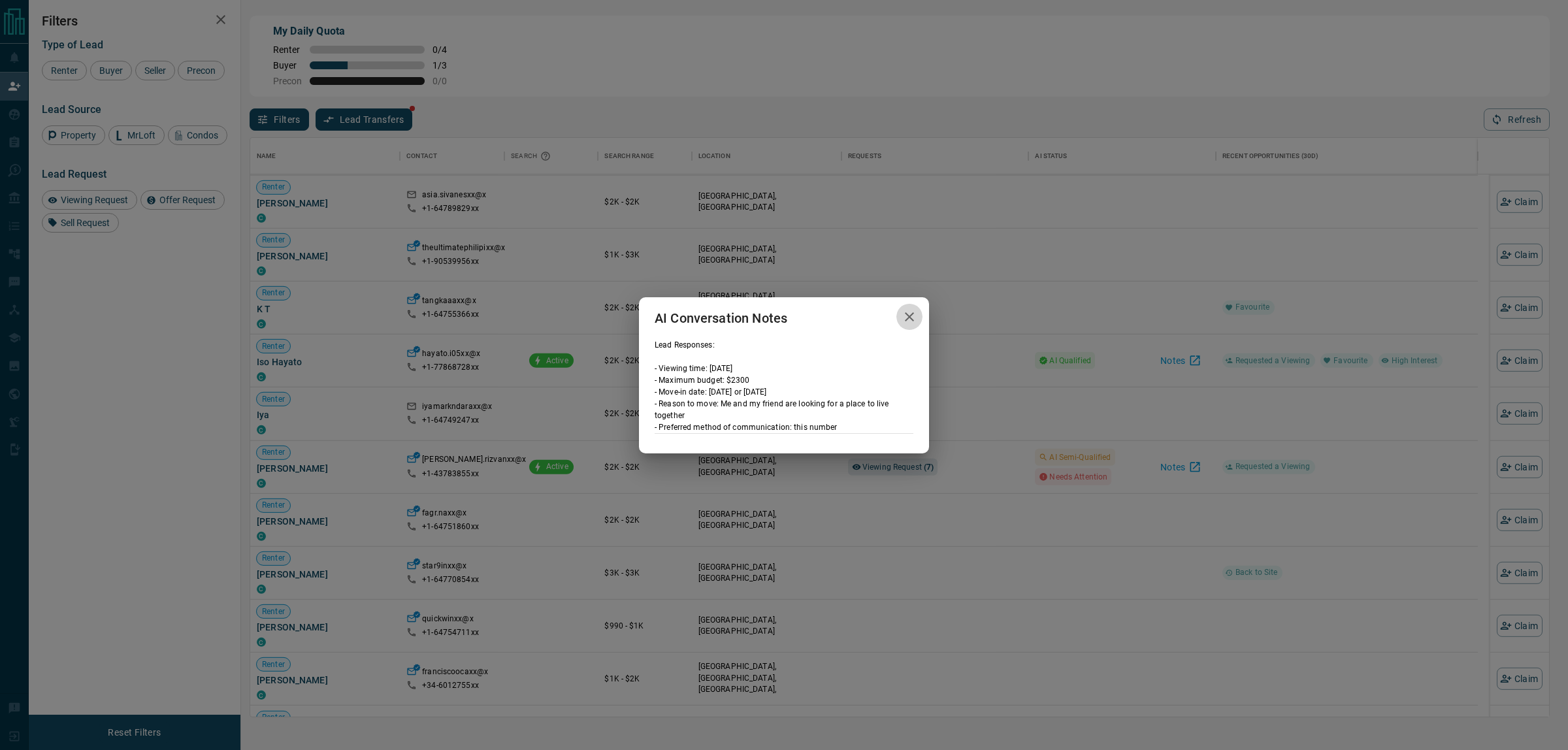
click at [908, 315] on icon "button" at bounding box center [910, 317] width 9 height 9
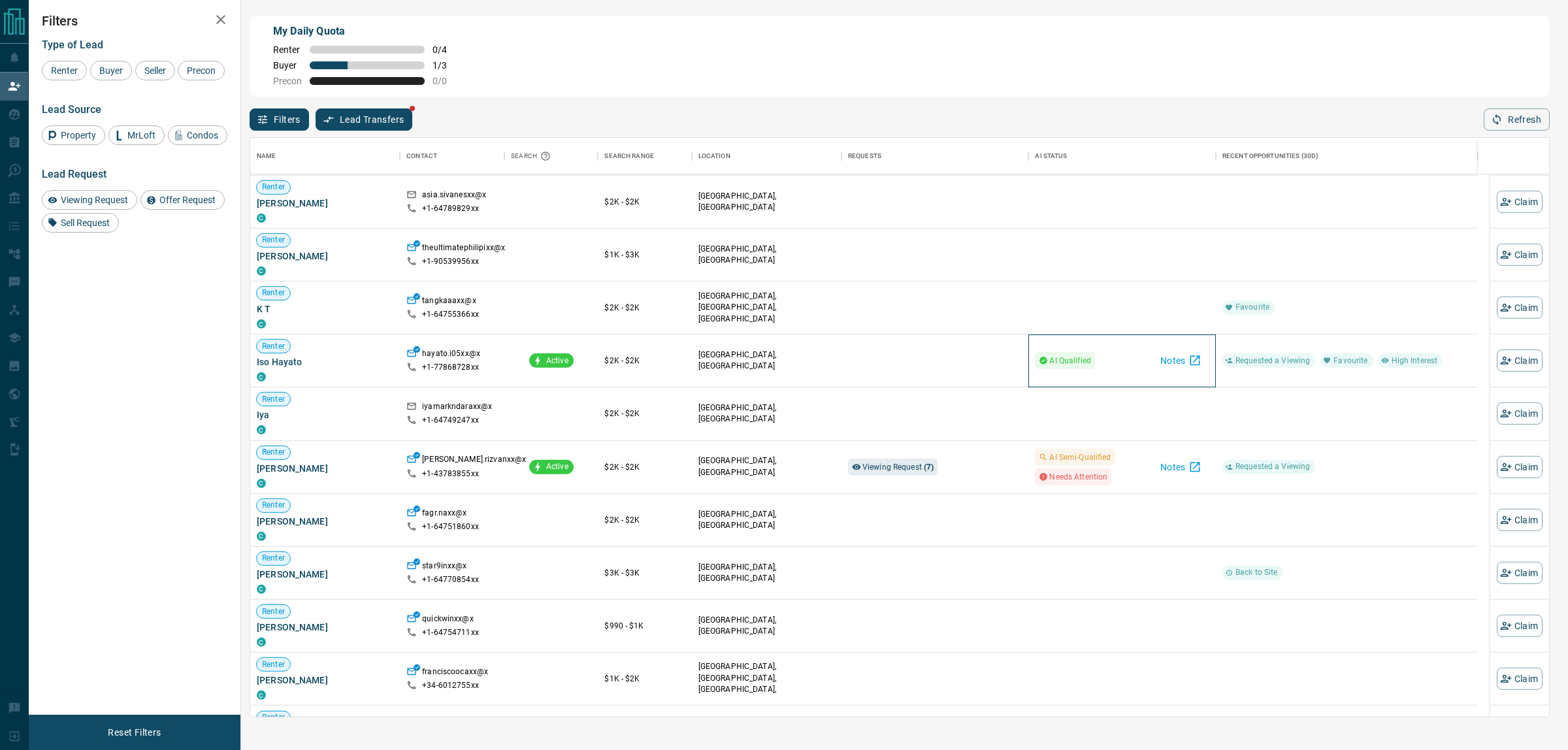
click at [1062, 363] on span "AI Qualified" at bounding box center [1070, 361] width 42 height 13
click at [1188, 358] on icon "button" at bounding box center [1195, 361] width 13 height 13
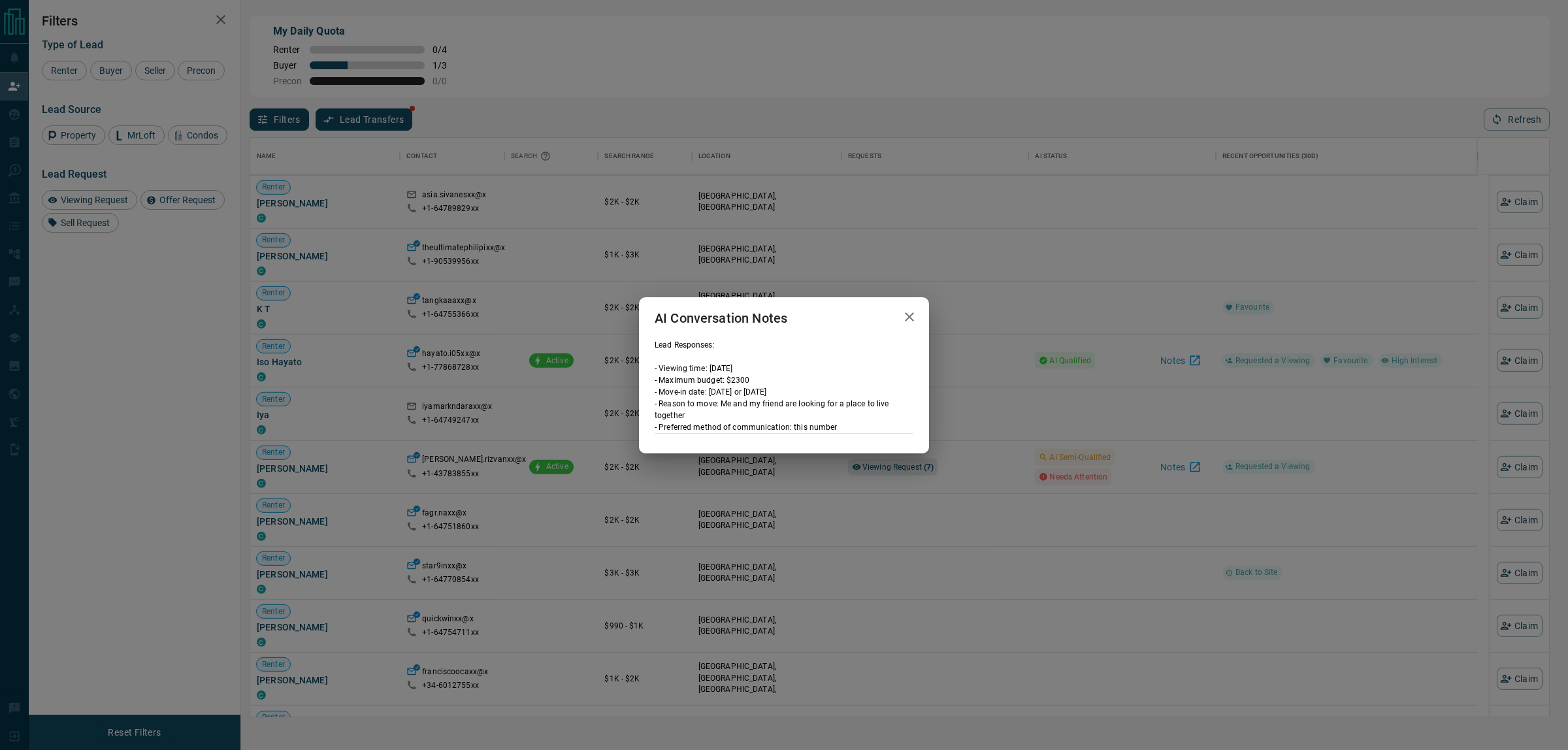
click at [910, 318] on icon "button" at bounding box center [910, 317] width 9 height 9
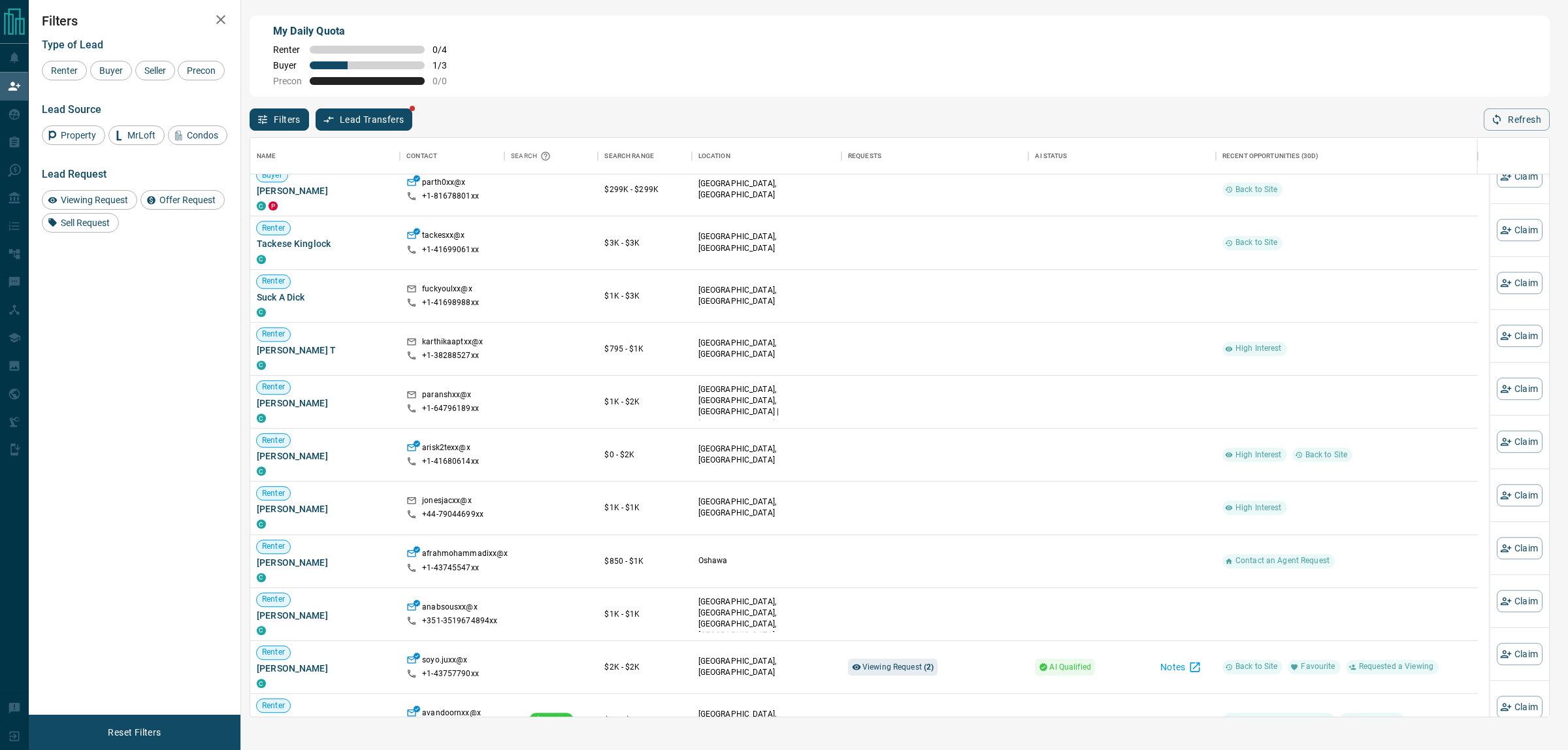
scroll to position [1961, 0]
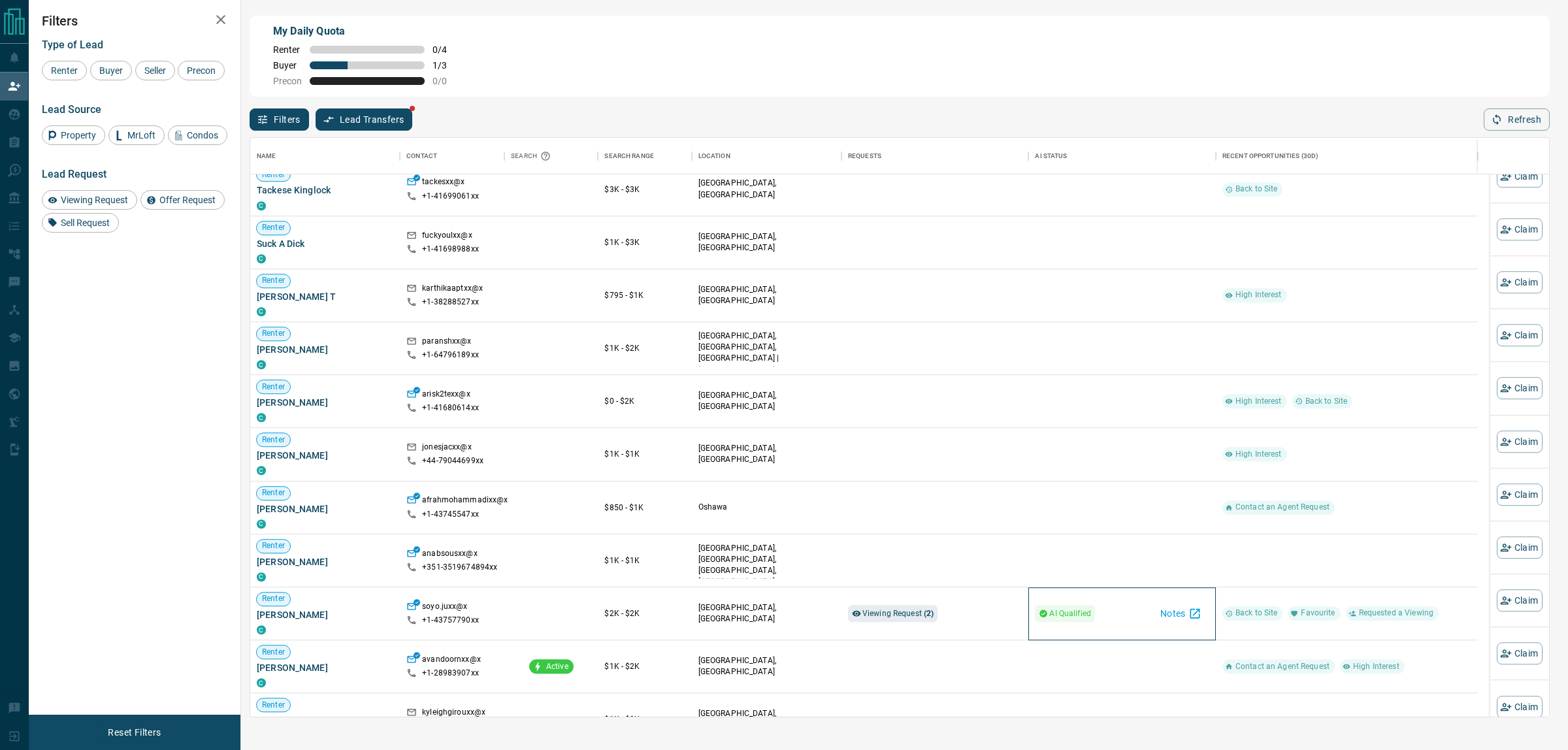
click at [1066, 607] on span "AI Qualified" at bounding box center [1070, 614] width 42 height 13
click at [1184, 603] on button "Notes" at bounding box center [1181, 614] width 57 height 21
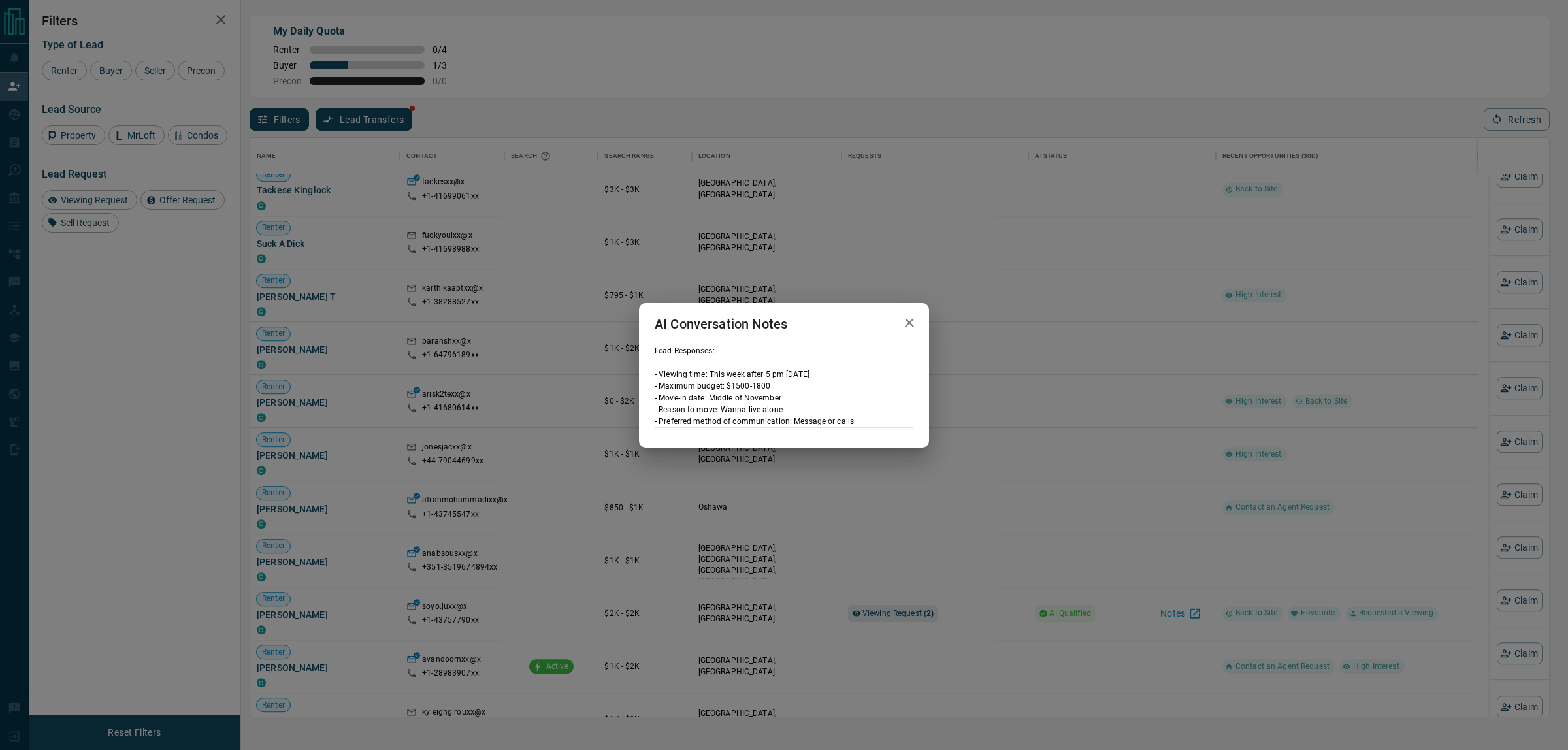
click at [914, 324] on icon "button" at bounding box center [910, 323] width 16 height 16
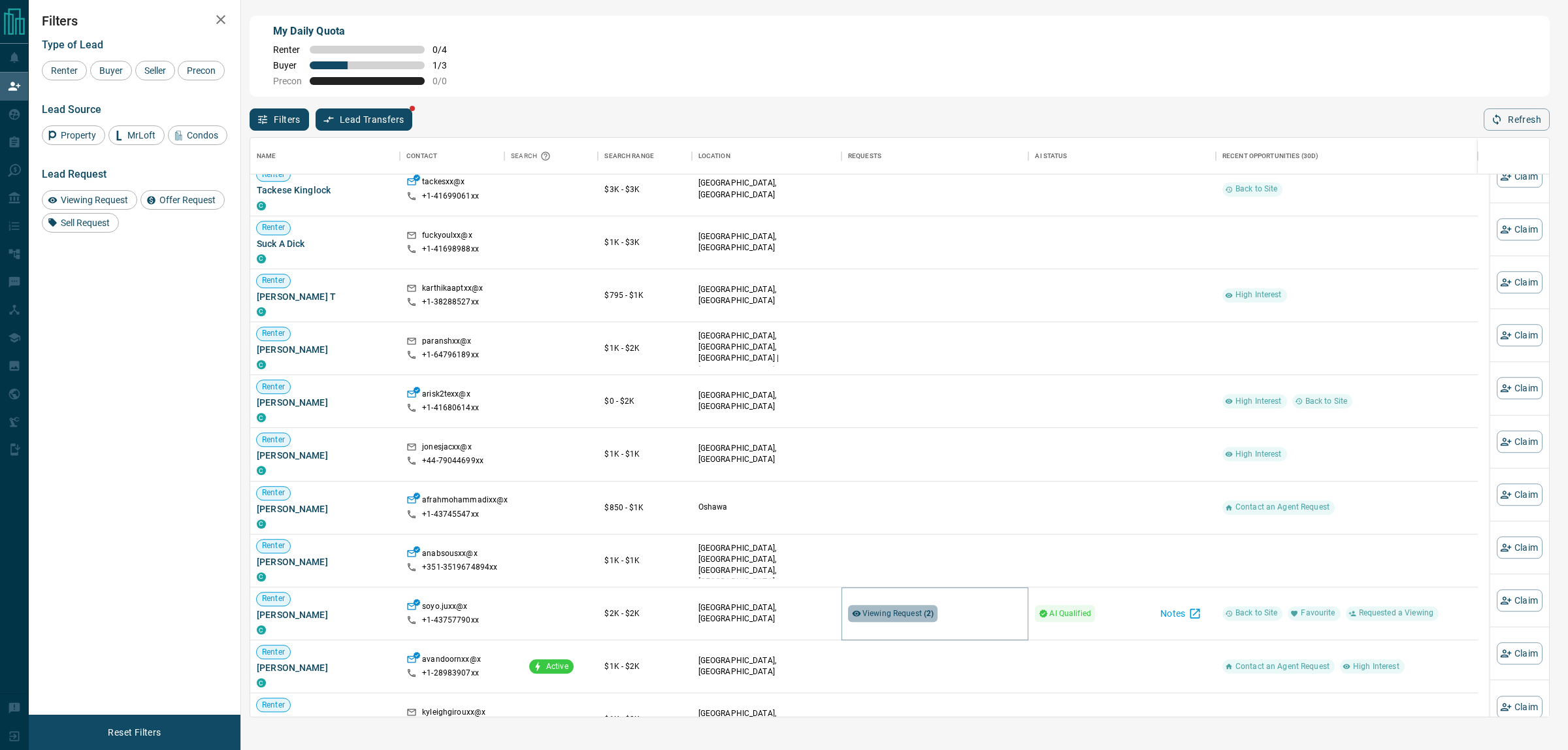
click at [863, 611] on div "Viewing Request ( 2 )" at bounding box center [893, 614] width 90 height 17
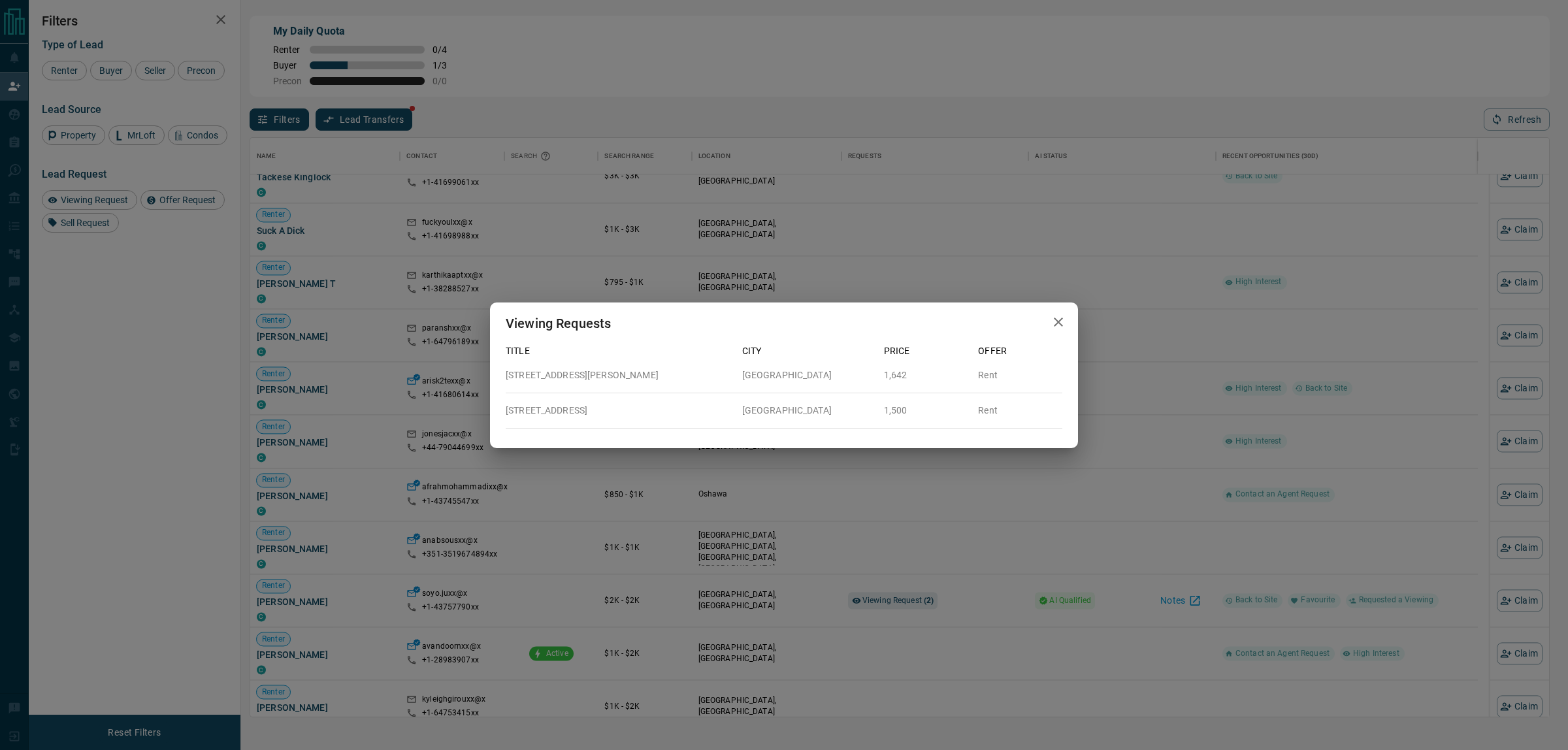
click at [1052, 328] on icon "button" at bounding box center [1058, 323] width 16 height 16
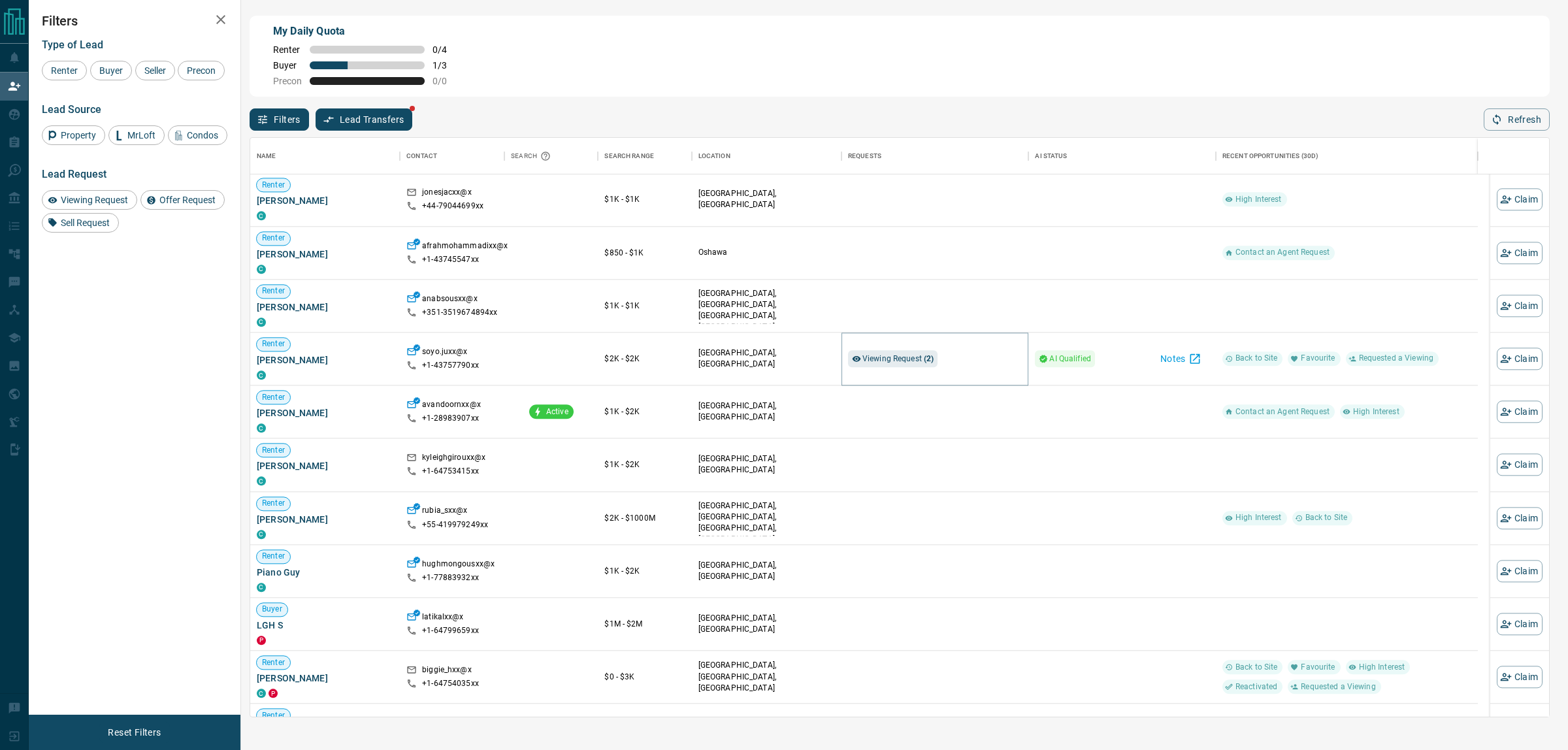
scroll to position [2376, 0]
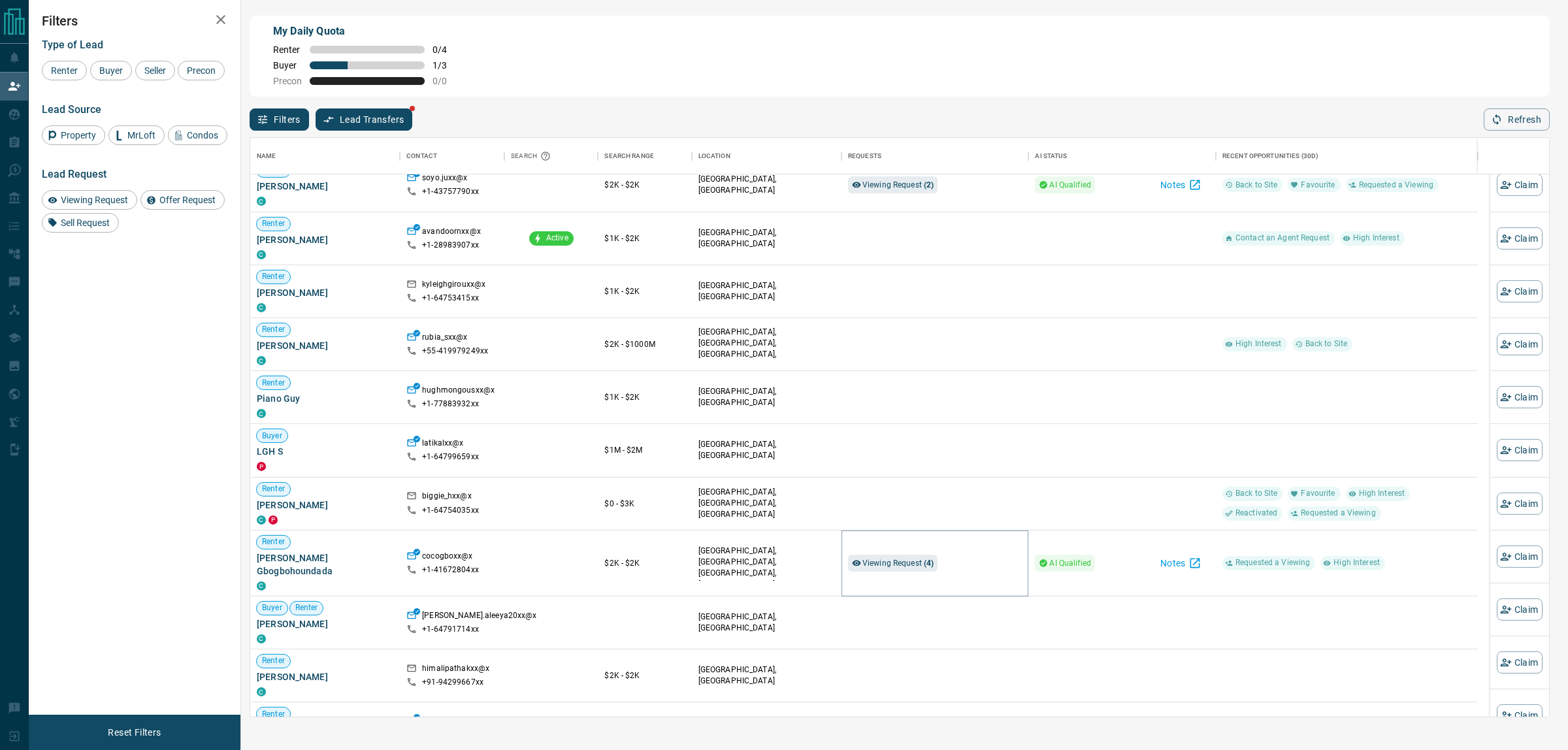
click at [899, 560] on span "Viewing Request ( 4 )" at bounding box center [898, 563] width 72 height 9
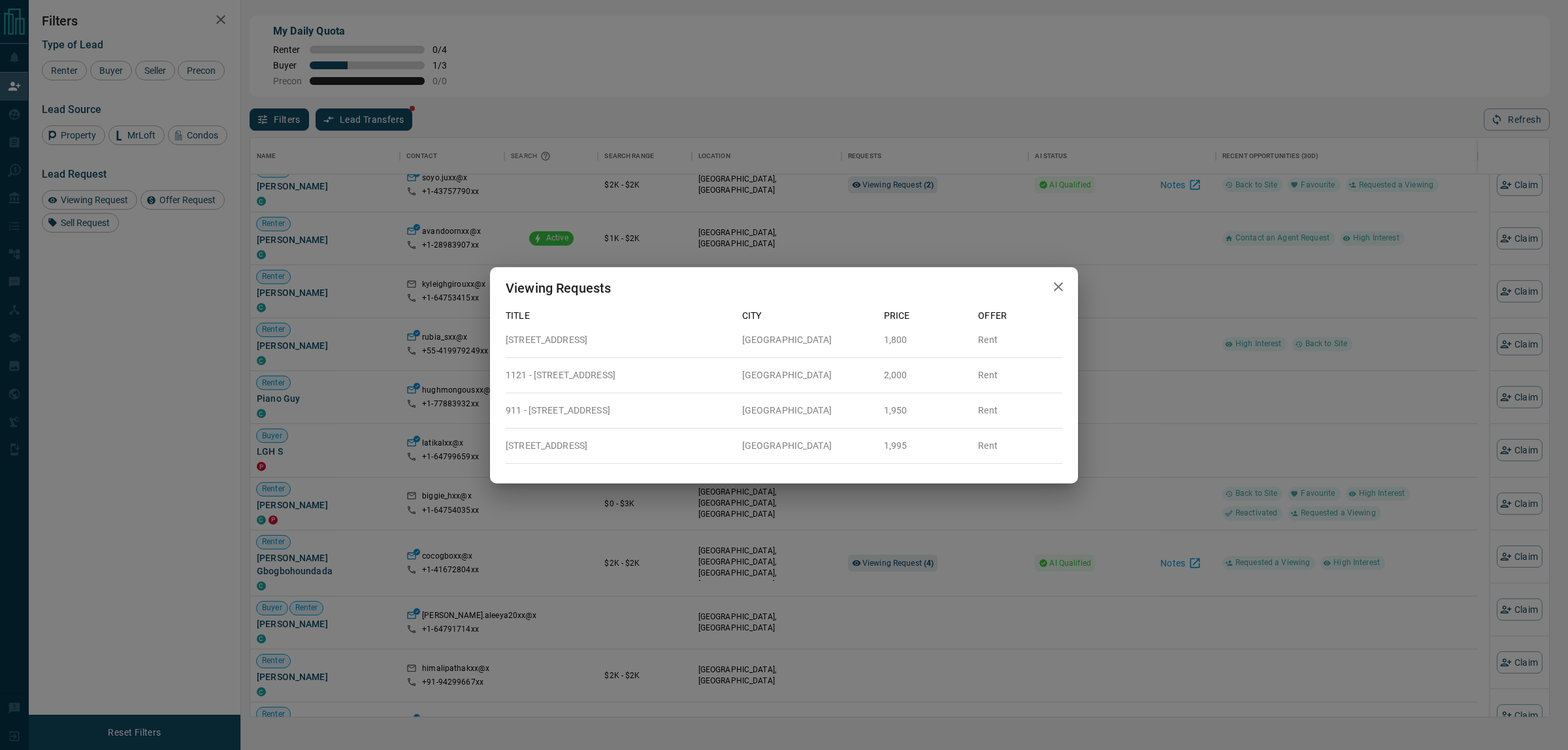
click at [894, 560] on div "Viewing Requests Title City Price Offer [STREET_ADDRESS][GEOGRAPHIC_DATA] Rent …" at bounding box center [784, 375] width 1568 height 750
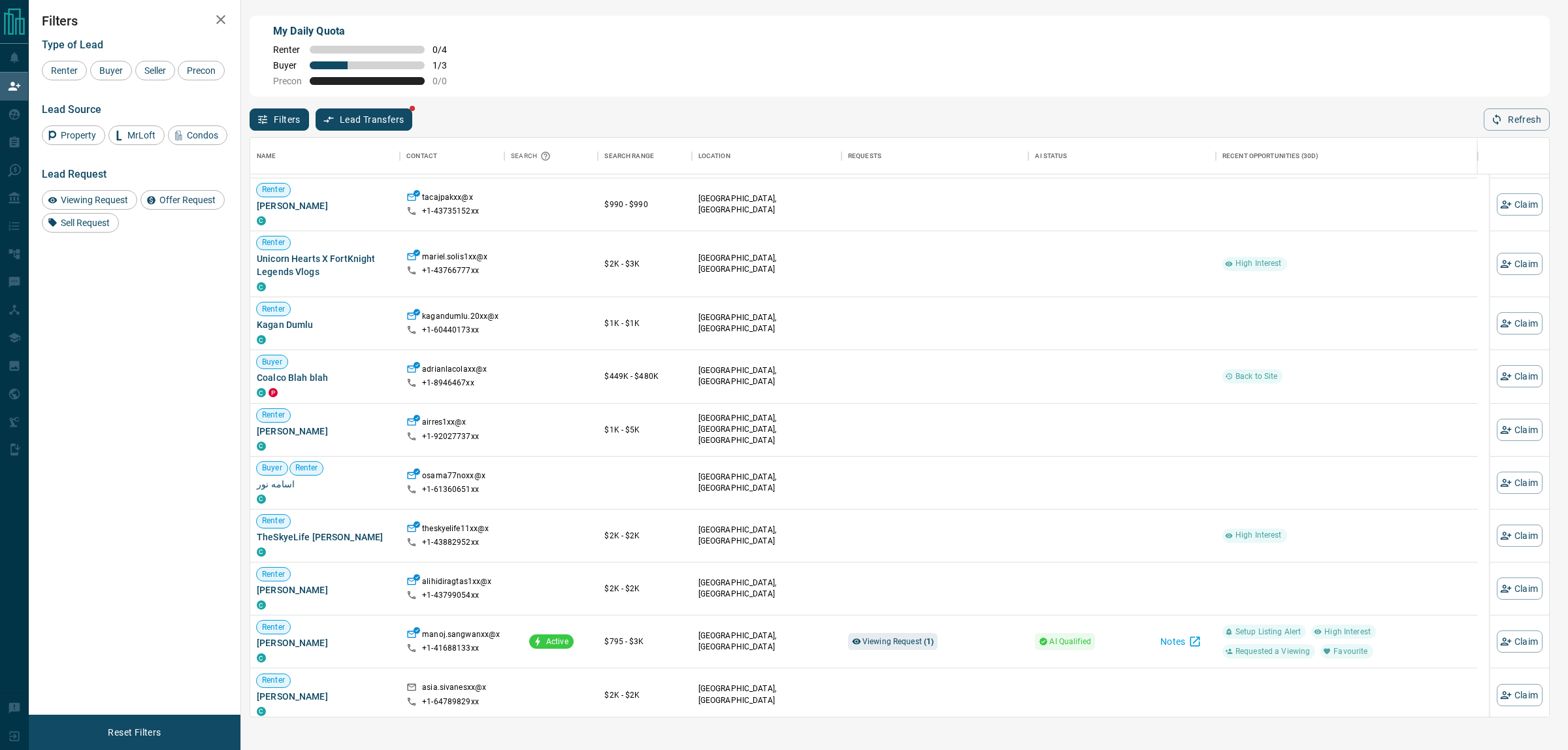
scroll to position [490, 0]
click at [867, 638] on span "Viewing Request ( 1 )" at bounding box center [898, 638] width 72 height 9
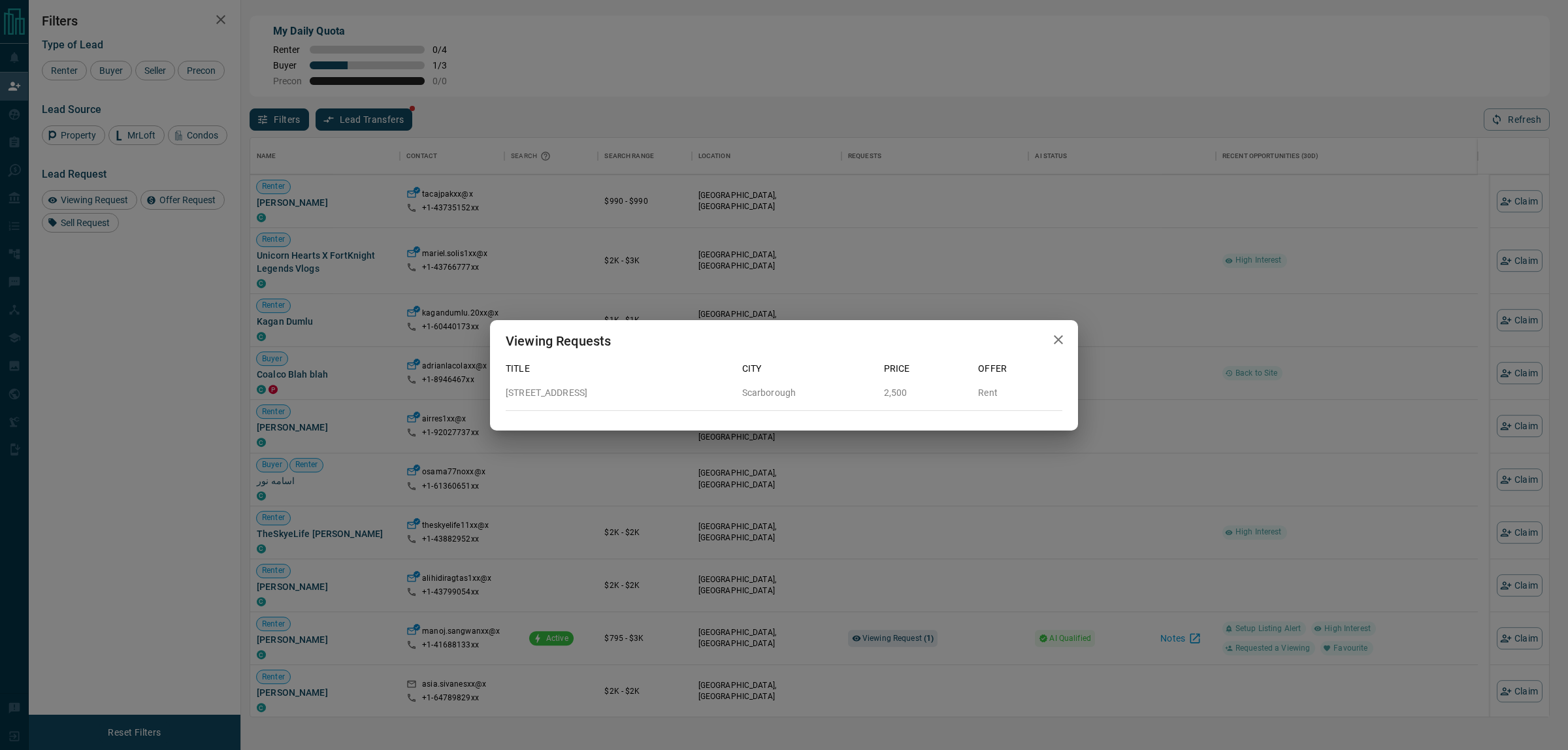
click at [870, 641] on div "Viewing Requests Title City Price Offer [STREET_ADDRESS] 2,500 Rent" at bounding box center [784, 375] width 1568 height 750
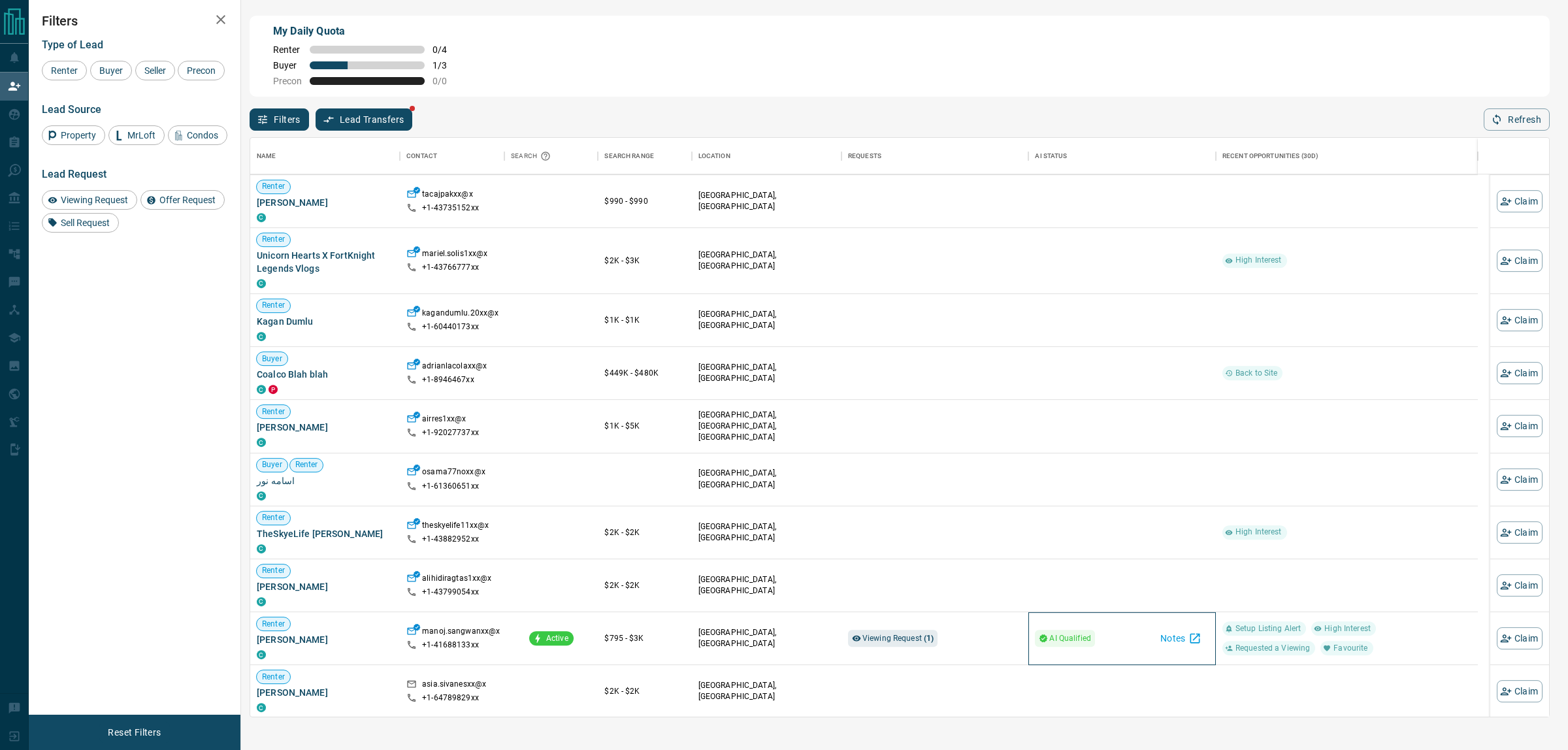
click at [1083, 644] on span "AI Qualified" at bounding box center [1070, 638] width 42 height 13
click at [1181, 642] on button "Notes" at bounding box center [1181, 638] width 57 height 21
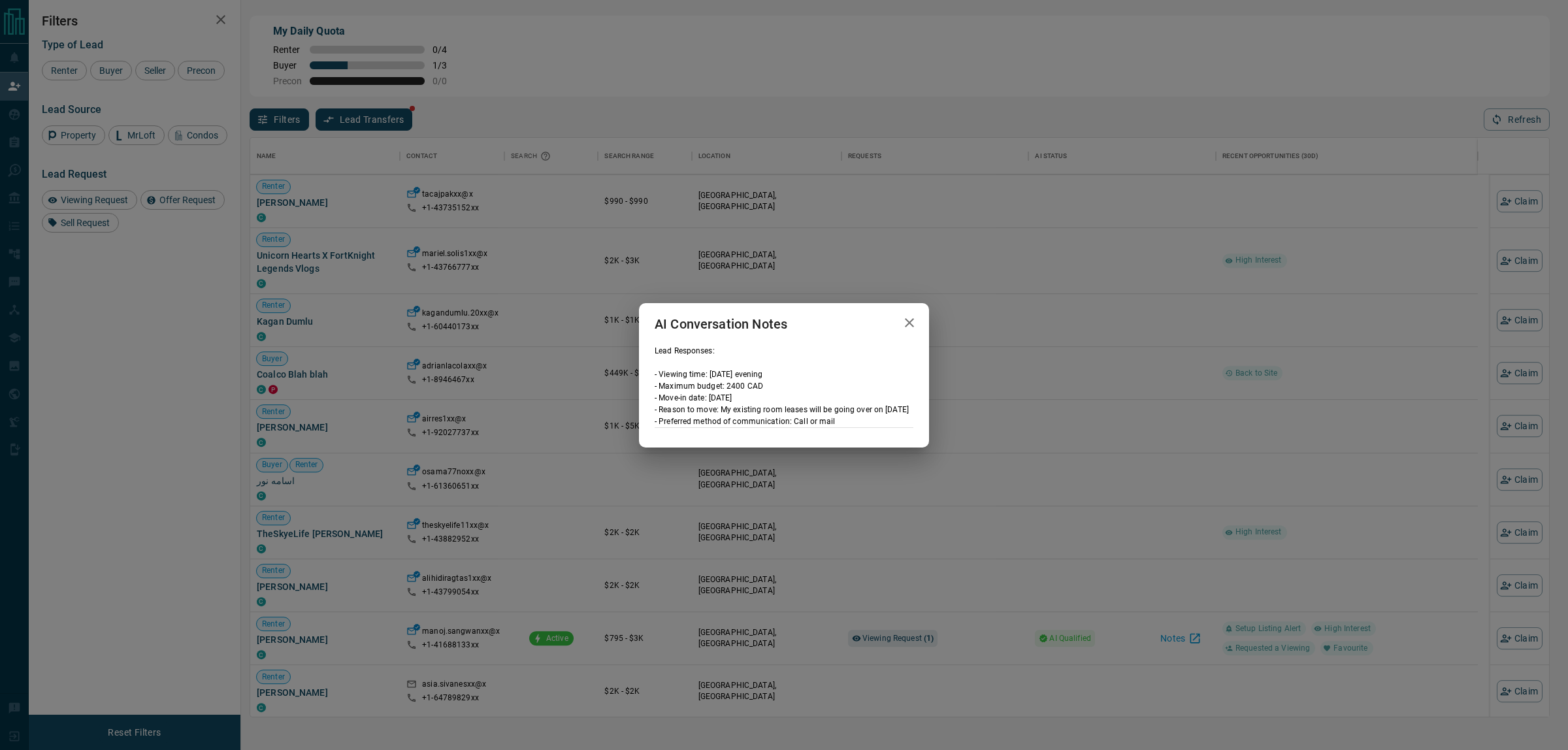
click at [1131, 638] on div "AI Conversation Notes Lead Responses: - Viewing time: [DATE] evening - Maximum …" at bounding box center [784, 375] width 1568 height 750
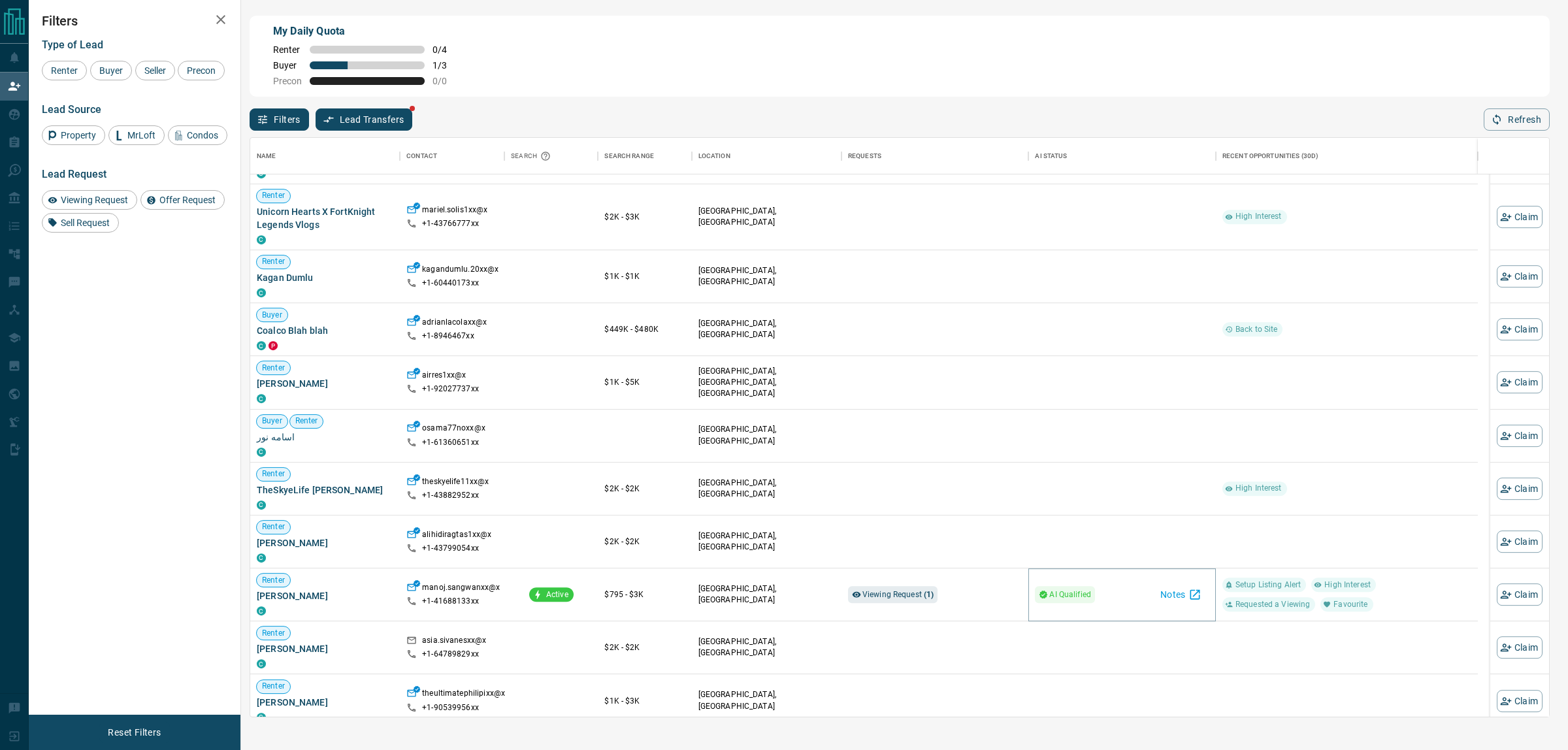
scroll to position [572, 0]
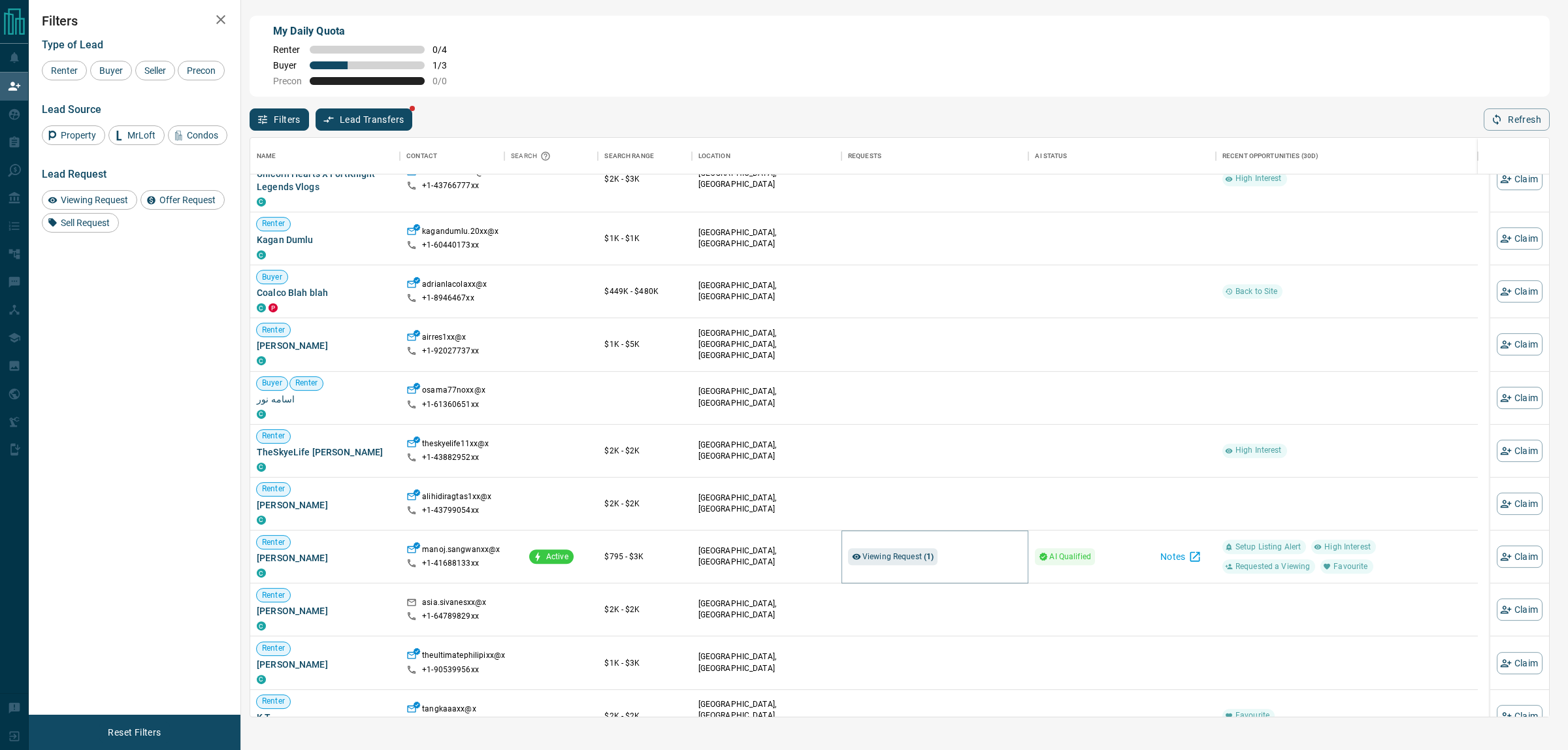
click at [877, 563] on span "Viewing Request ( 1 )" at bounding box center [898, 557] width 72 height 13
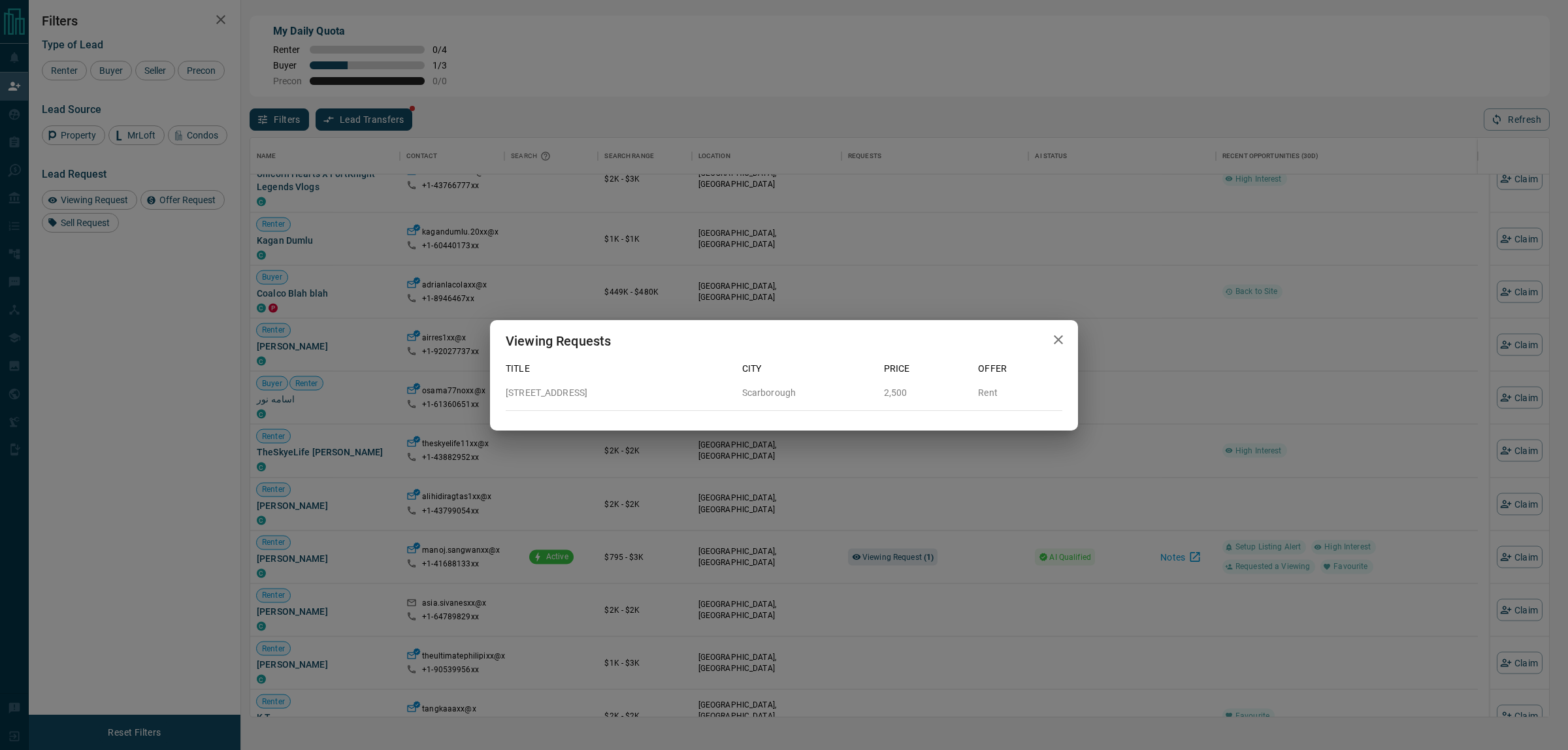
drag, startPoint x: 875, startPoint y: 569, endPoint x: 896, endPoint y: 567, distance: 21.1
click at [875, 570] on div "Viewing Requests Title City Price Offer [STREET_ADDRESS] 2,500 Rent" at bounding box center [784, 375] width 1568 height 750
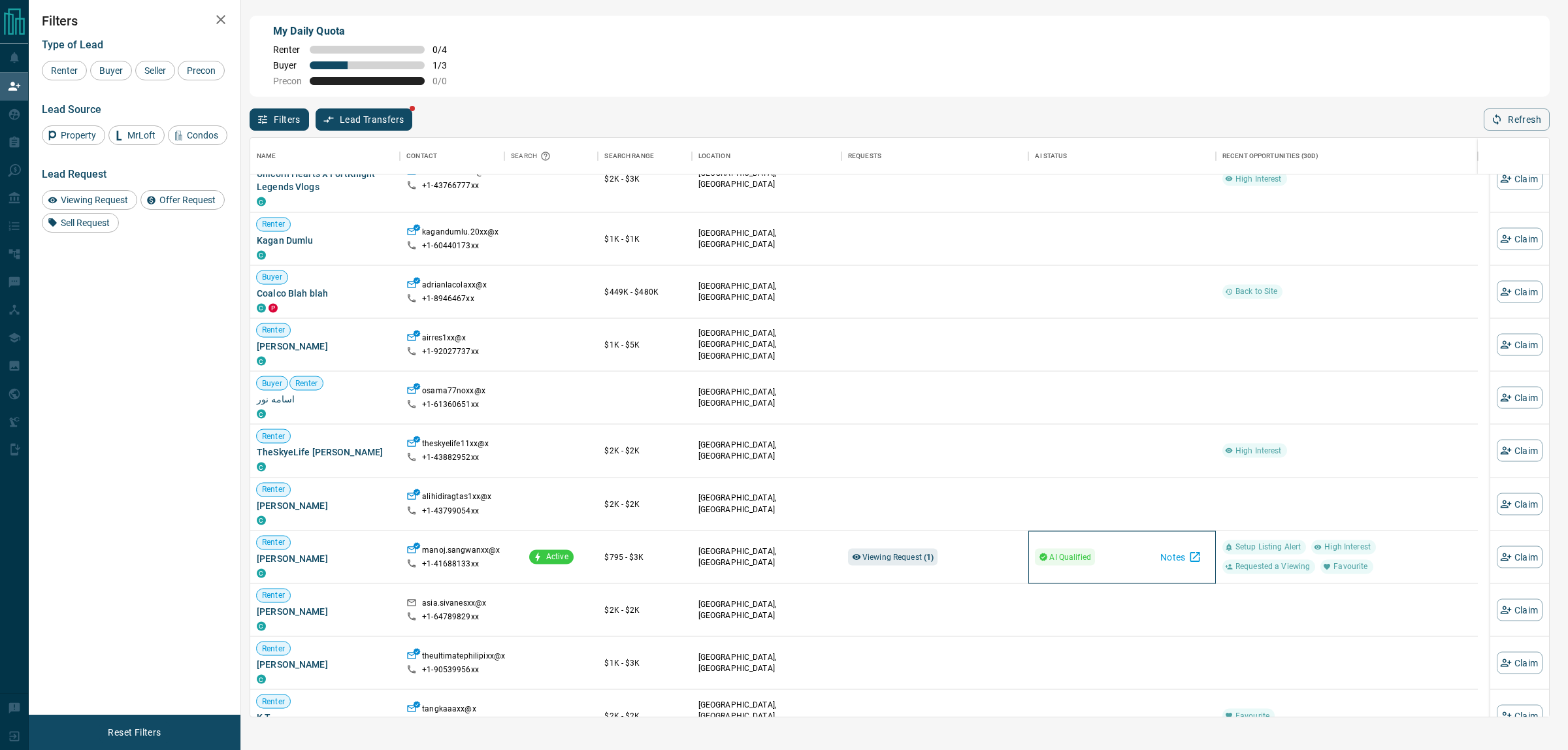
click at [1053, 559] on span "AI Qualified" at bounding box center [1070, 557] width 42 height 13
click at [1194, 560] on icon "button" at bounding box center [1195, 557] width 13 height 13
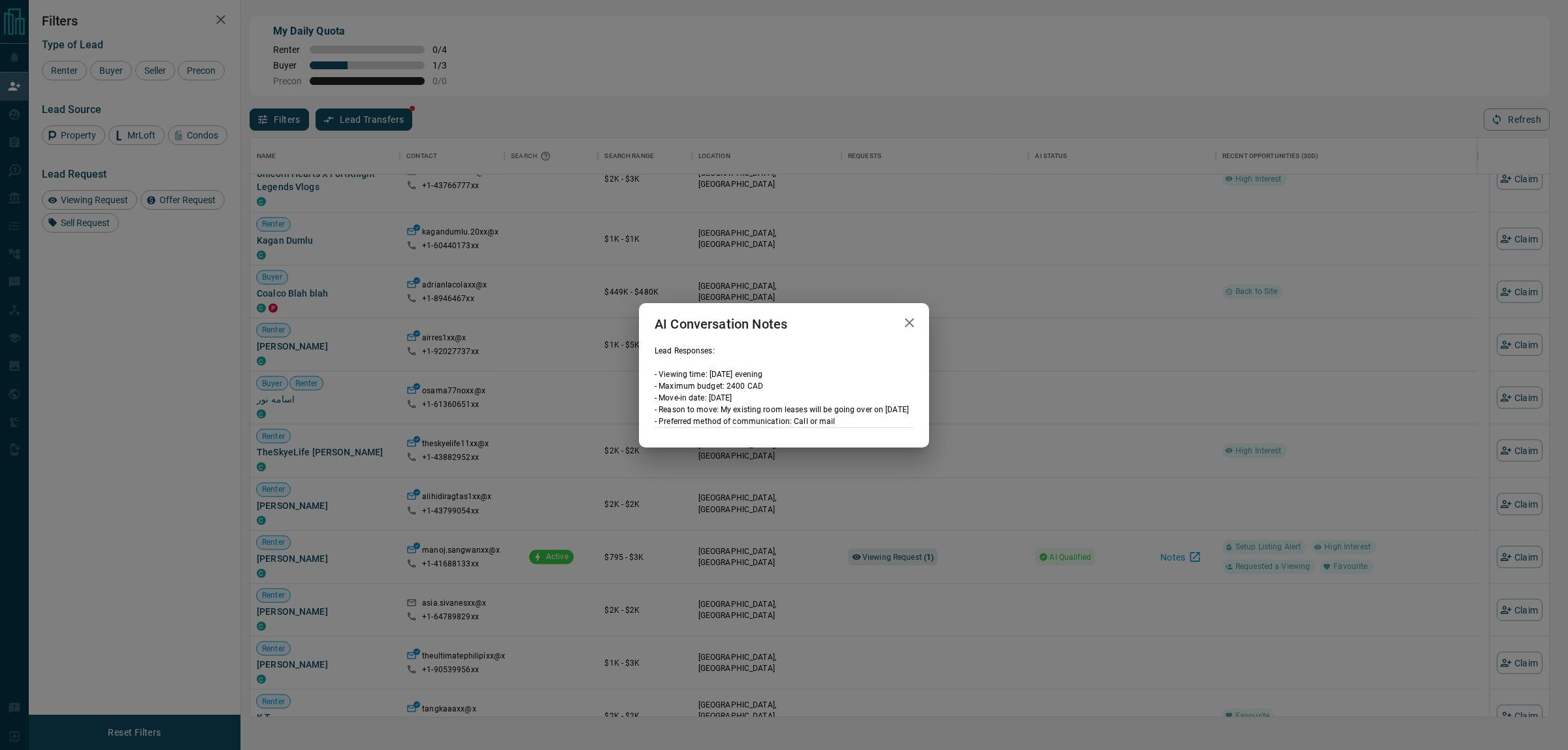
click at [1194, 560] on div "AI Conversation Notes Lead Responses: - Viewing time: [DATE] evening - Maximum …" at bounding box center [784, 375] width 1568 height 750
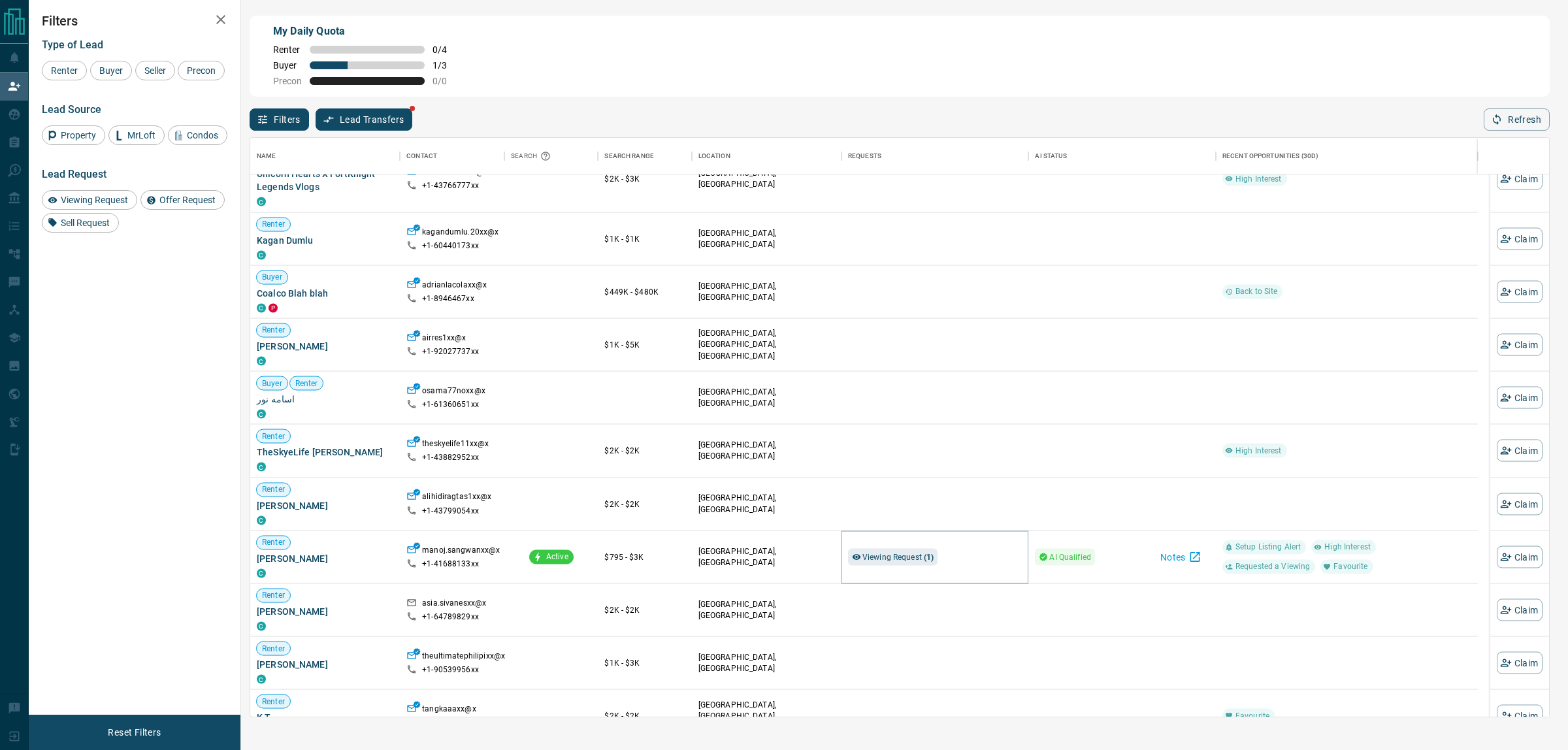
click at [900, 565] on div "Viewing Request ( 1 )" at bounding box center [893, 557] width 90 height 17
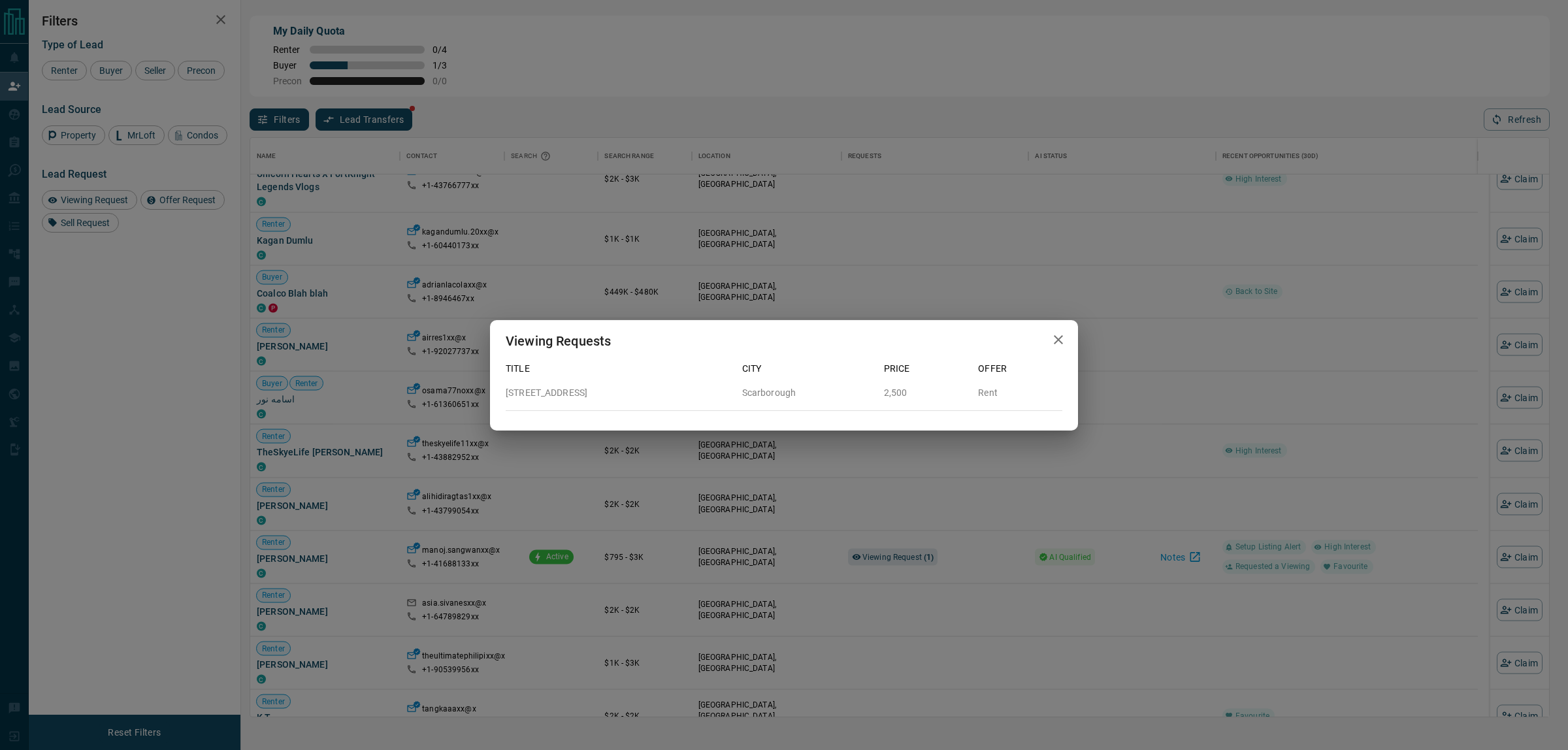
click at [897, 566] on div "Viewing Requests Title City Price Offer [STREET_ADDRESS] 2,500 Rent" at bounding box center [784, 375] width 1568 height 750
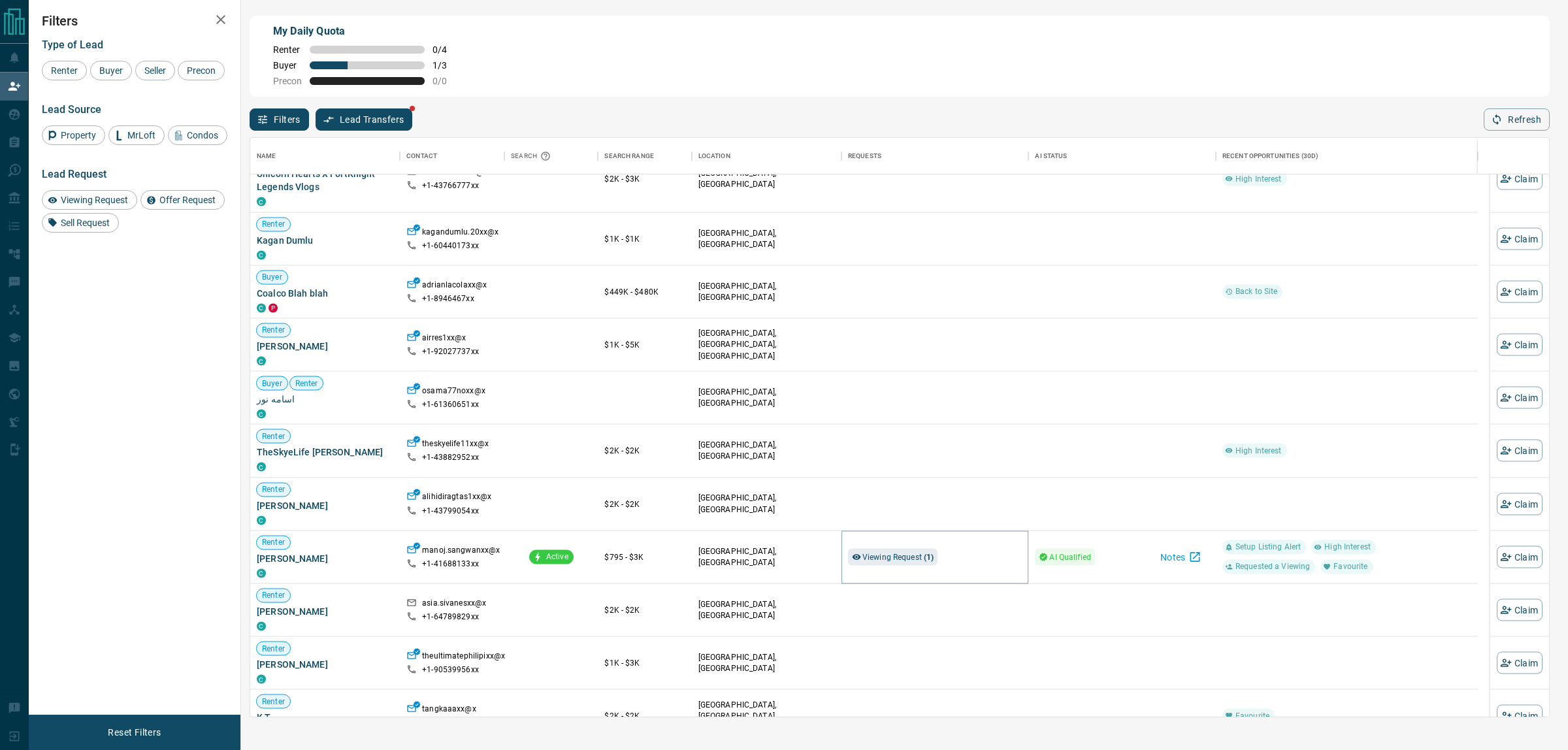
click at [880, 559] on span "Viewing Request ( 1 )" at bounding box center [898, 557] width 72 height 9
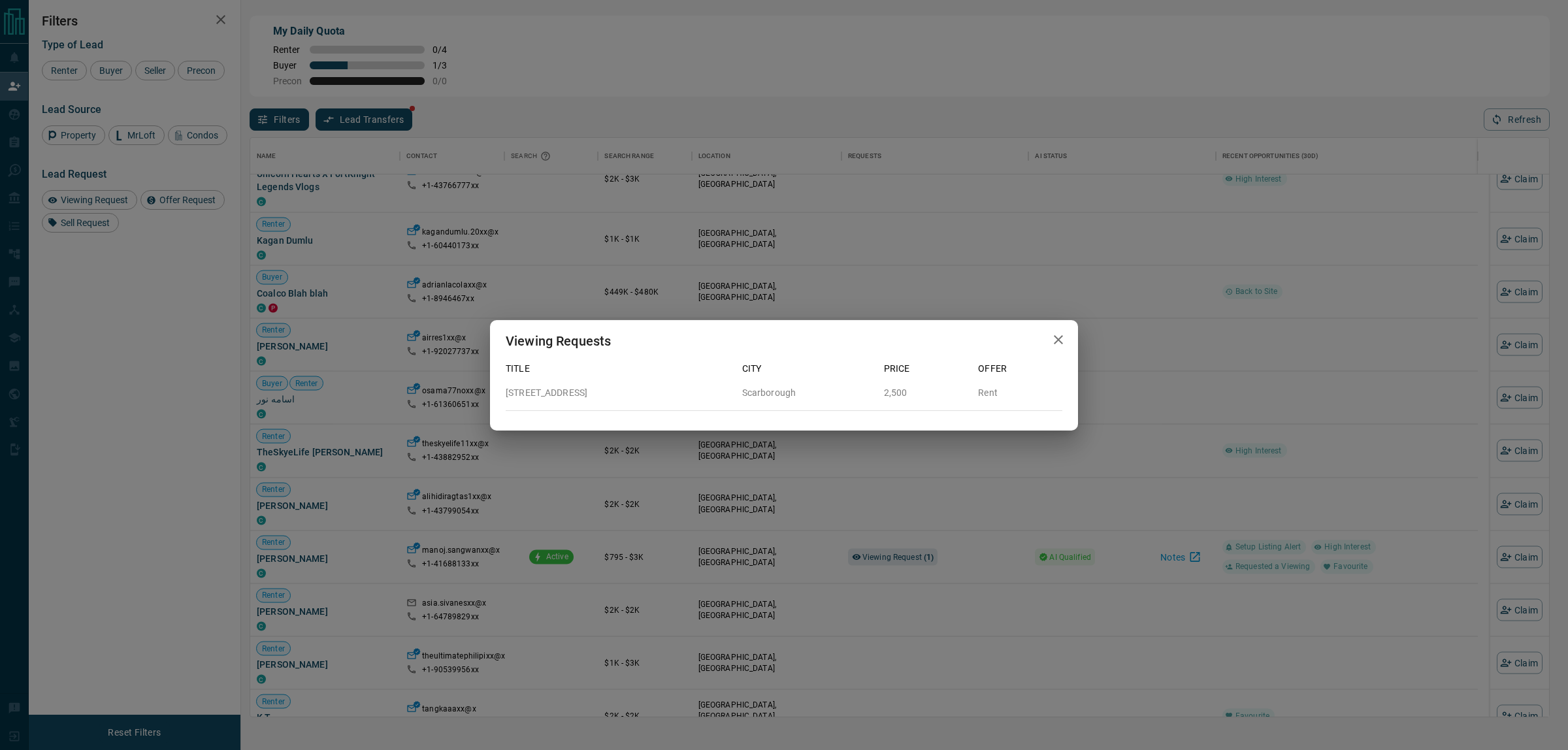
click at [579, 386] on p "[STREET_ADDRESS]" at bounding box center [618, 393] width 226 height 14
click at [579, 388] on p "[STREET_ADDRESS]" at bounding box center [618, 393] width 226 height 14
click at [579, 389] on p "[STREET_ADDRESS]" at bounding box center [618, 393] width 226 height 14
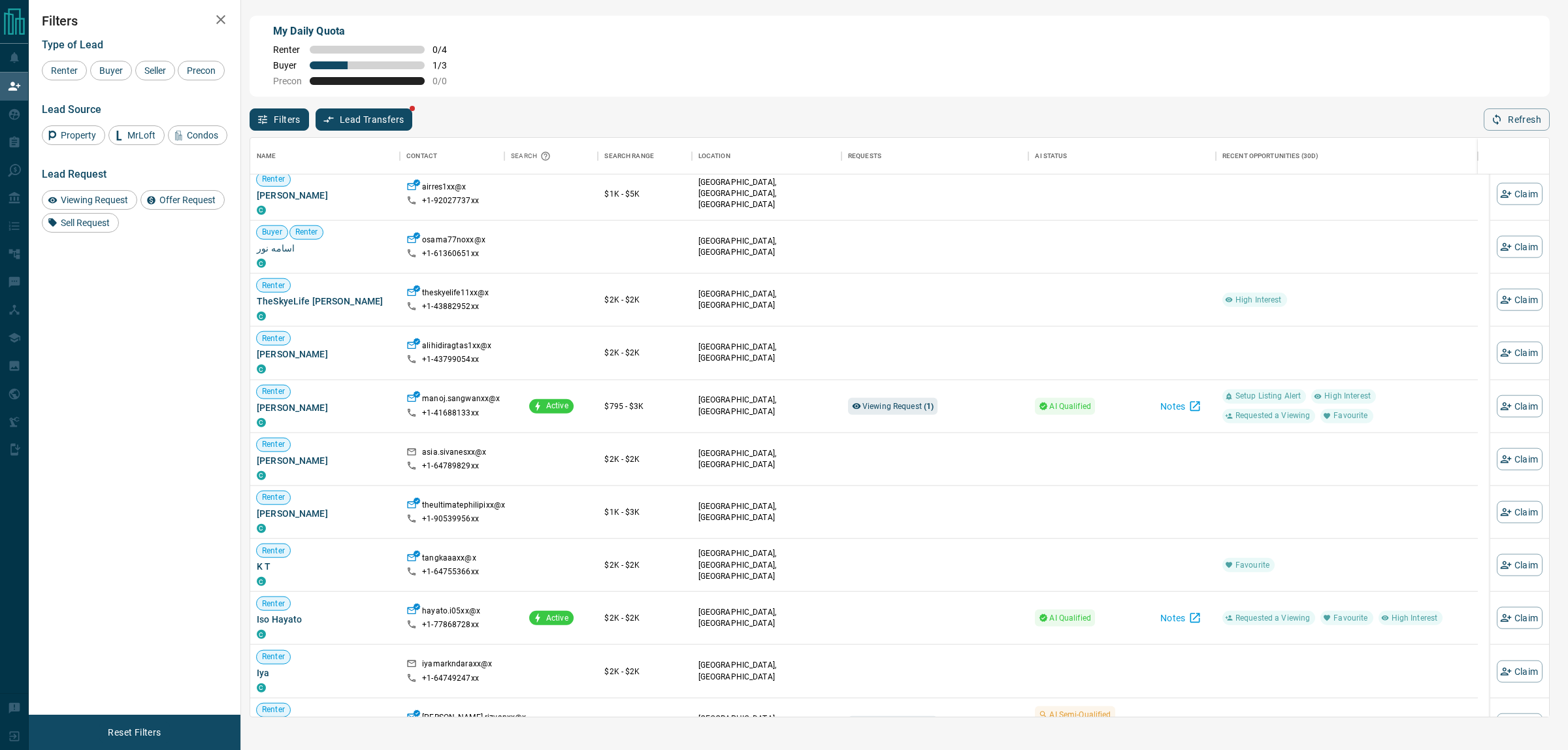
scroll to position [817, 0]
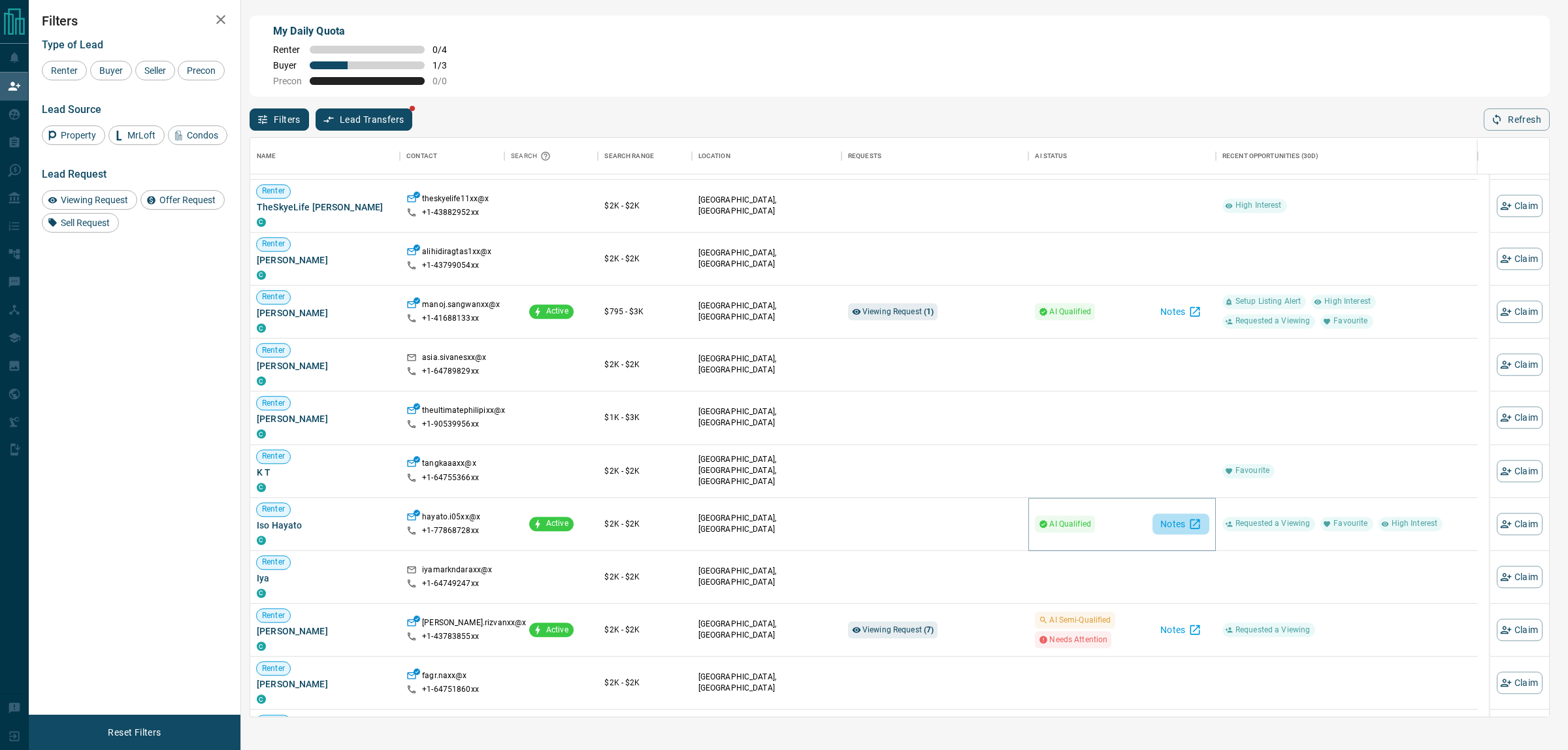
click at [1190, 524] on icon "button" at bounding box center [1194, 524] width 10 height 10
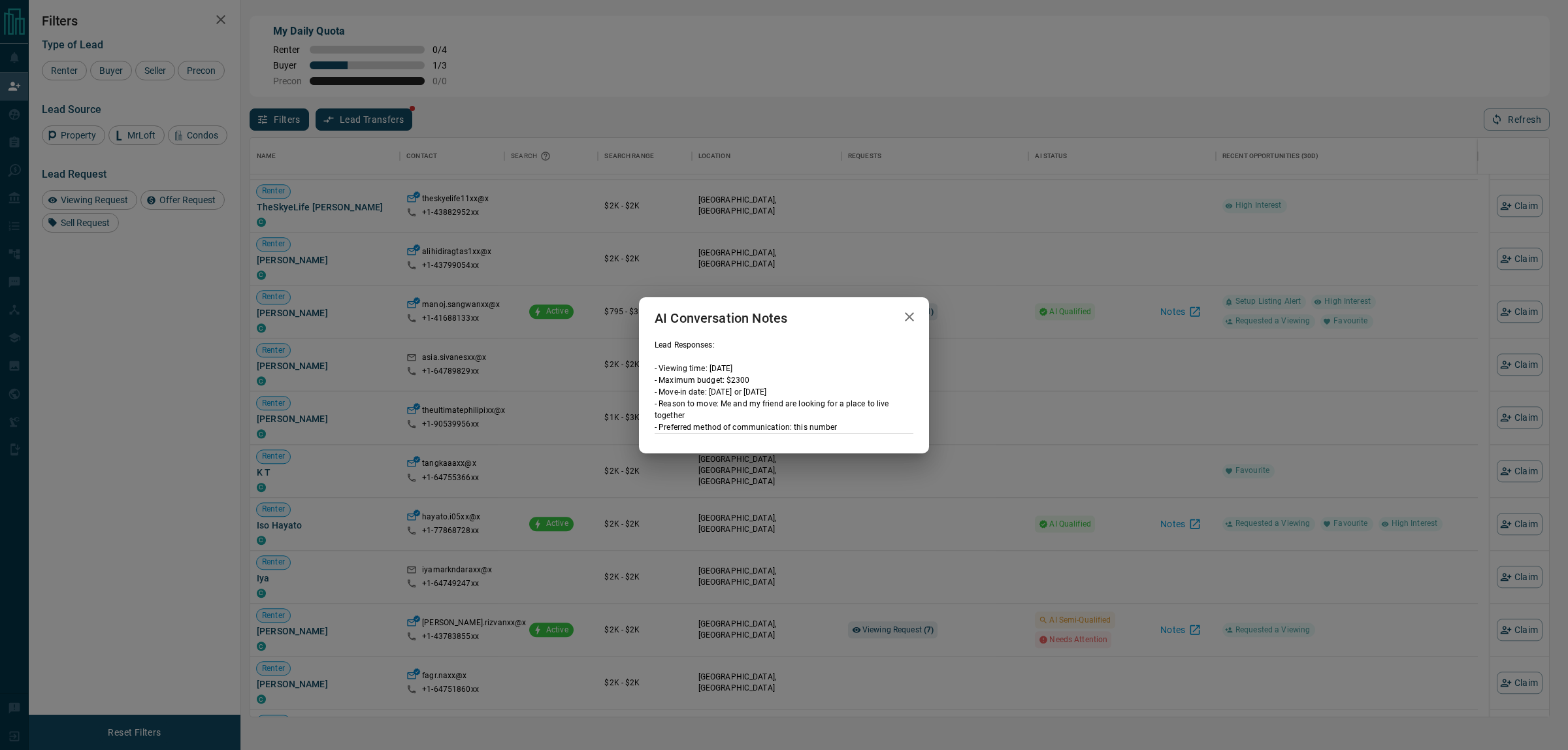
click at [1171, 520] on div "AI Conversation Notes Lead Responses: - Viewing time: [DATE] - Maximum budget: …" at bounding box center [784, 375] width 1568 height 750
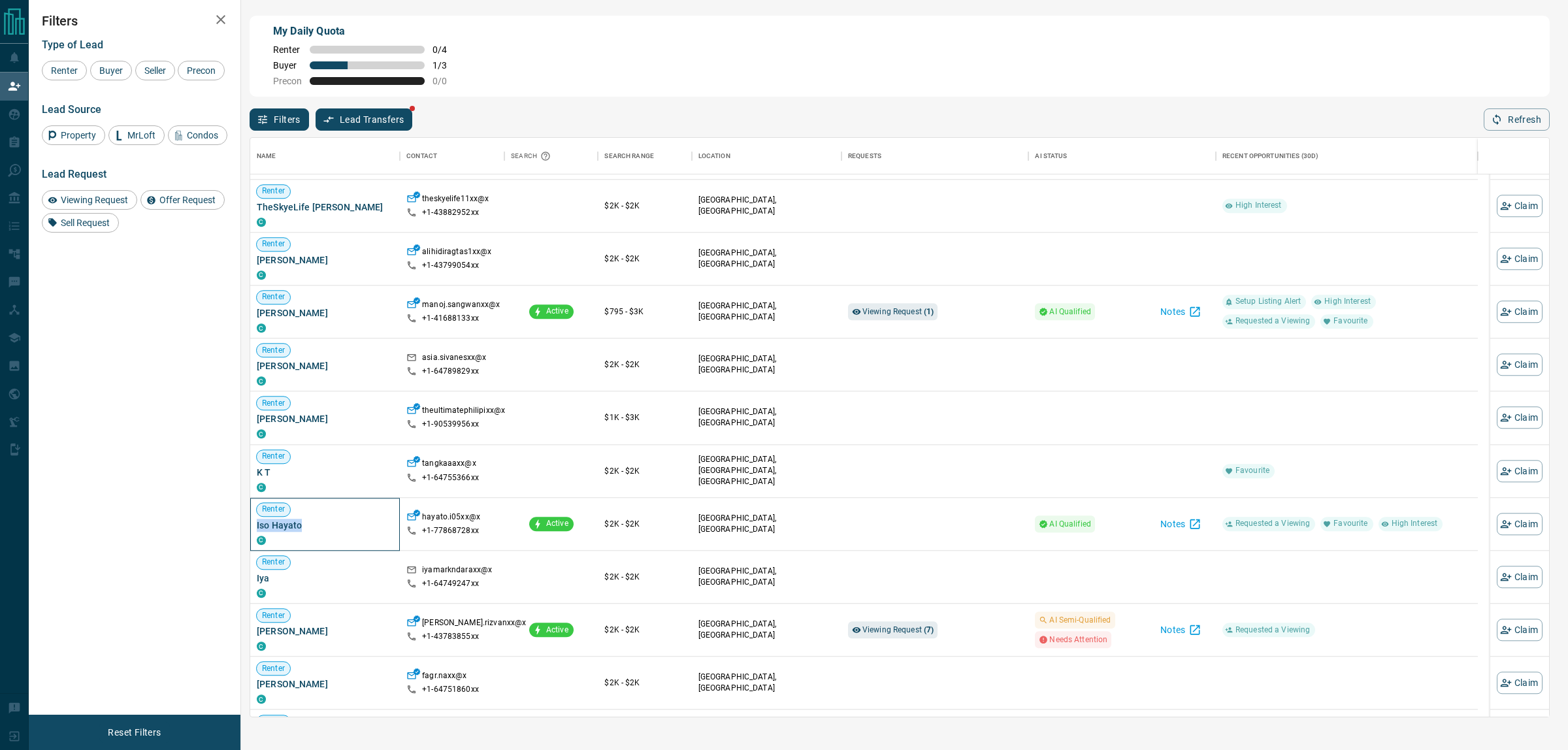
drag, startPoint x: 321, startPoint y: 524, endPoint x: 251, endPoint y: 524, distance: 70.0
click at [251, 524] on div "Renter Iso Hayato C" at bounding box center [324, 524] width 149 height 53
